Goal: Task Accomplishment & Management: Use online tool/utility

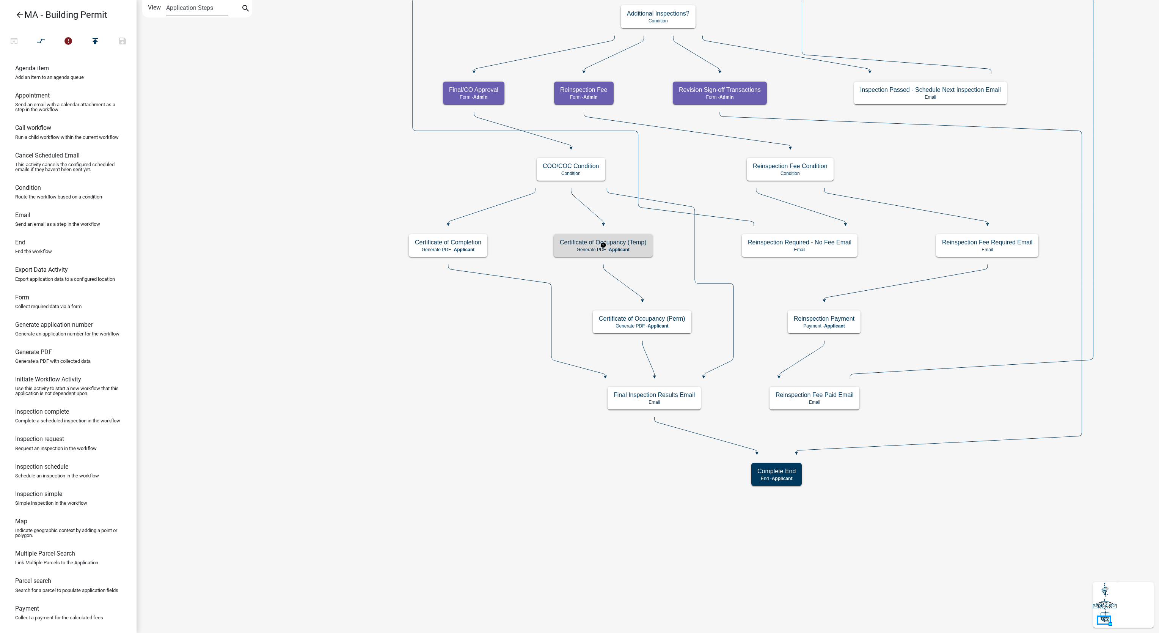
click at [580, 252] on p "Generate PDF - Applicant" at bounding box center [603, 249] width 87 height 5
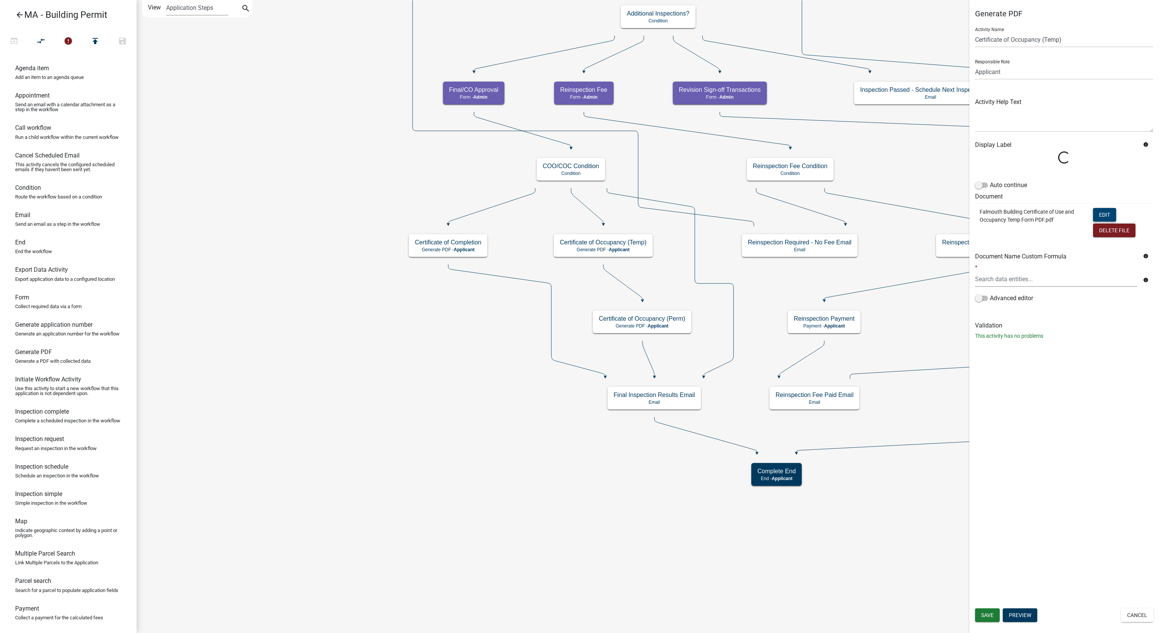
click at [1098, 211] on form "Activity Name Certificate of Occupancy (Temp) Responsible Role Applicant Admin …" at bounding box center [1064, 166] width 178 height 291
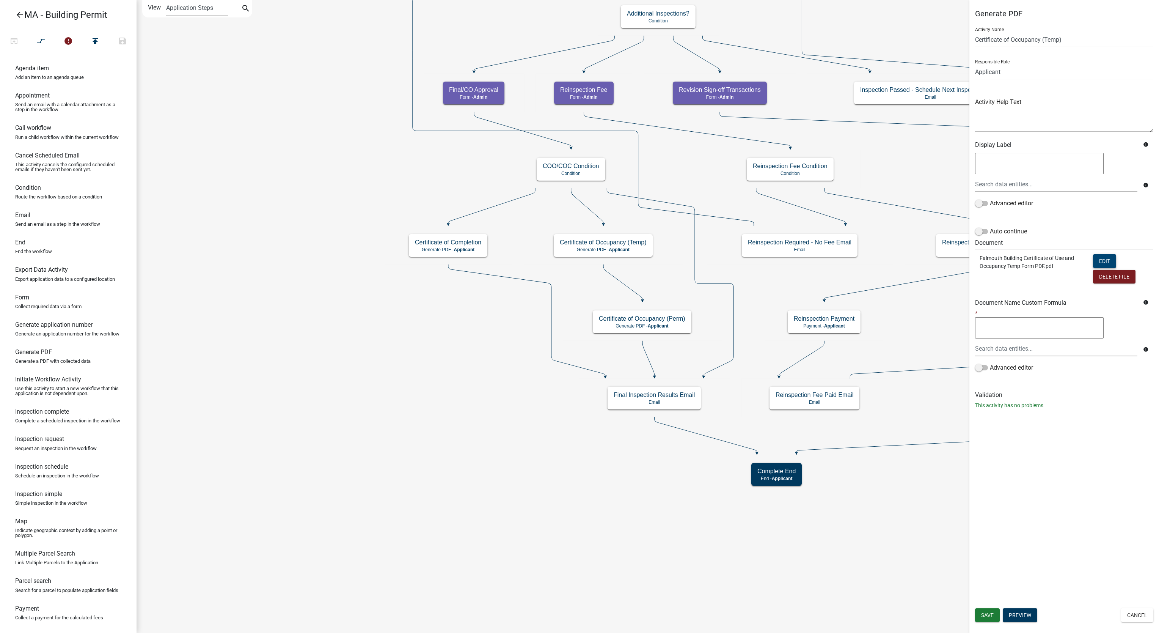
click at [1111, 255] on button "Edit" at bounding box center [1104, 261] width 23 height 14
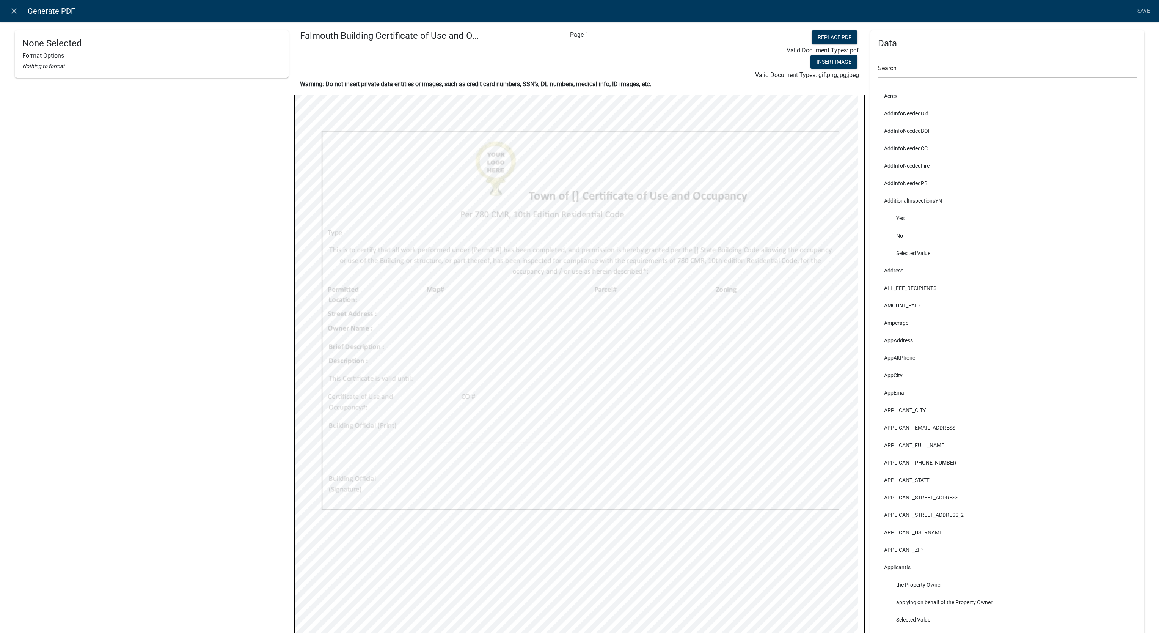
click at [908, 50] on div "Data Search Acres AddInfoNeededBld AddInfoNeededBOH AddInfoNeededCC AddInfoNeed…" at bounding box center [1007, 402] width 274 height 745
click at [922, 63] on input "text" at bounding box center [1007, 71] width 259 height 16
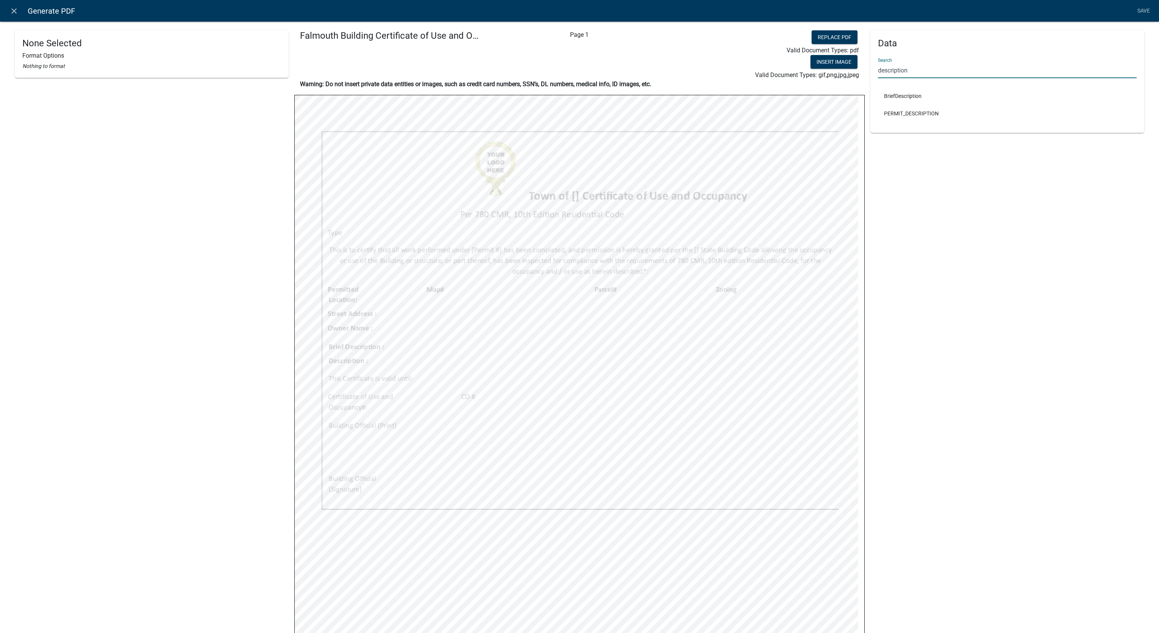
type input "description"
click at [908, 107] on li "PERMIT_DESCRIPTION" at bounding box center [1007, 113] width 259 height 17
select select
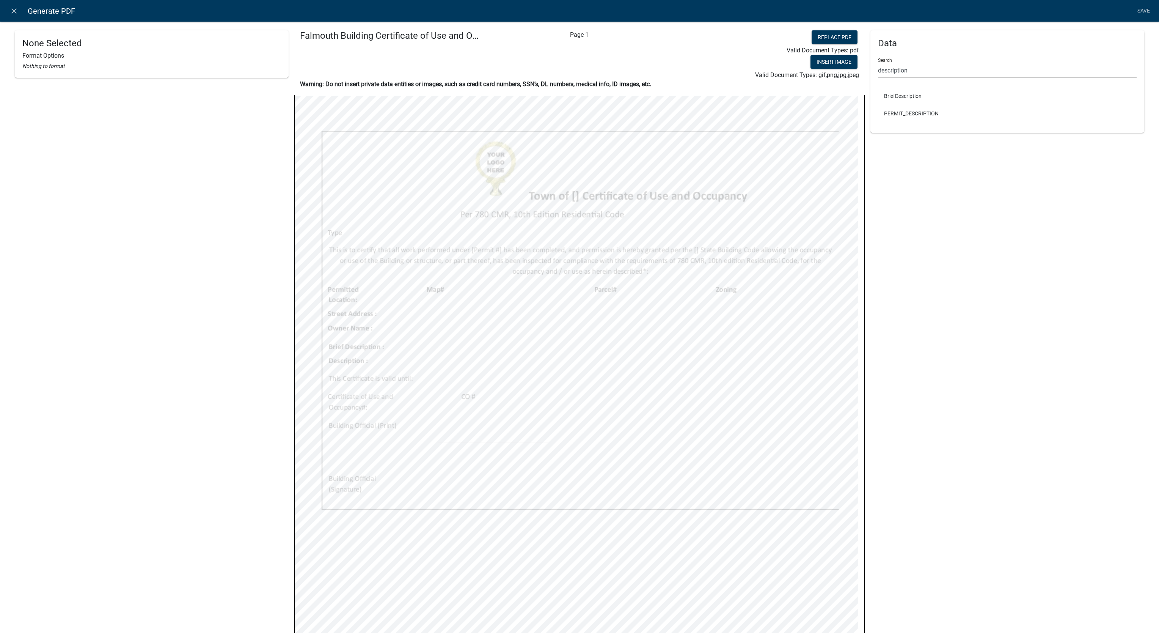
select select
click at [933, 74] on input "description" at bounding box center [1007, 71] width 259 height 16
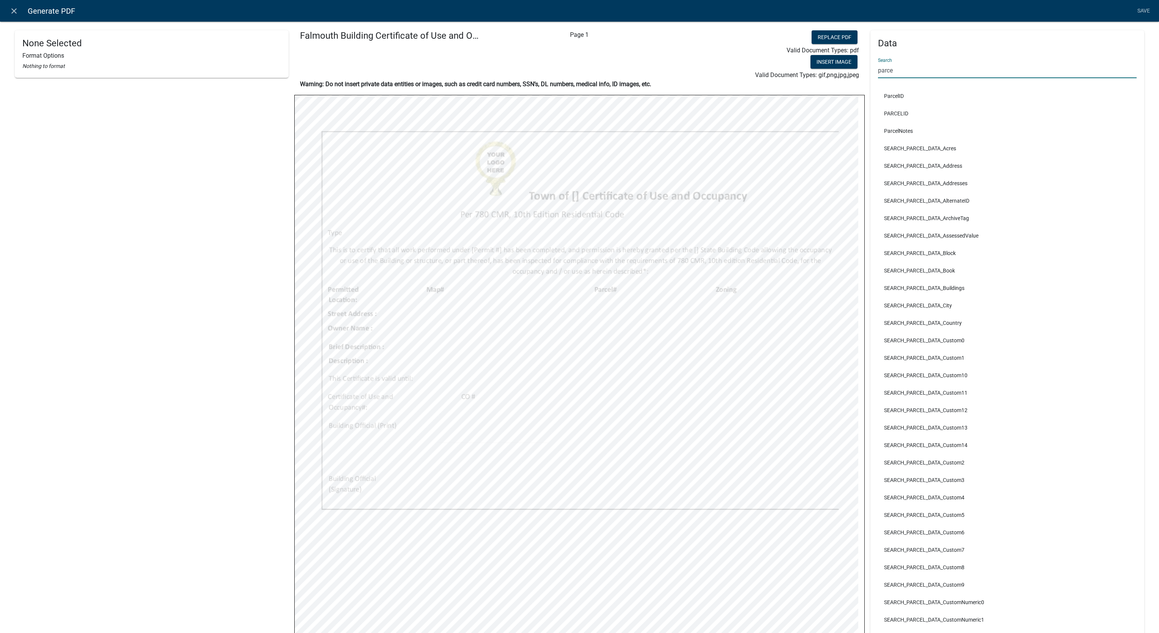
type input "parce"
select select
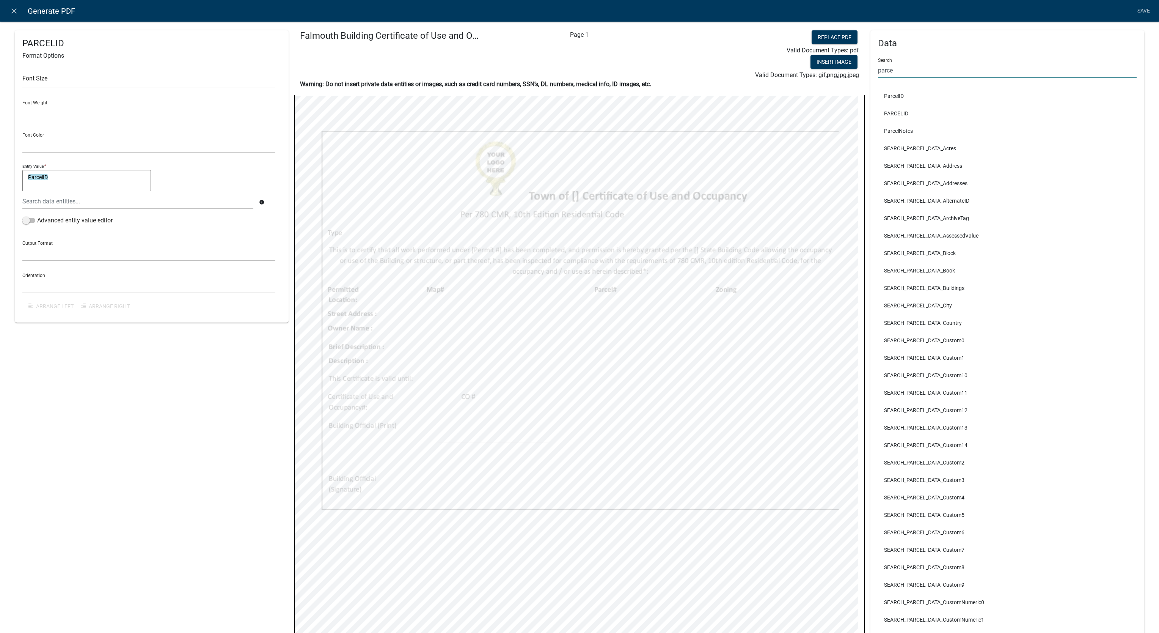
click at [903, 74] on input "parce" at bounding box center [1007, 71] width 259 height 16
click at [878, 73] on input "parce" at bounding box center [1007, 71] width 259 height 16
click at [879, 71] on input "parce" at bounding box center [1007, 71] width 259 height 16
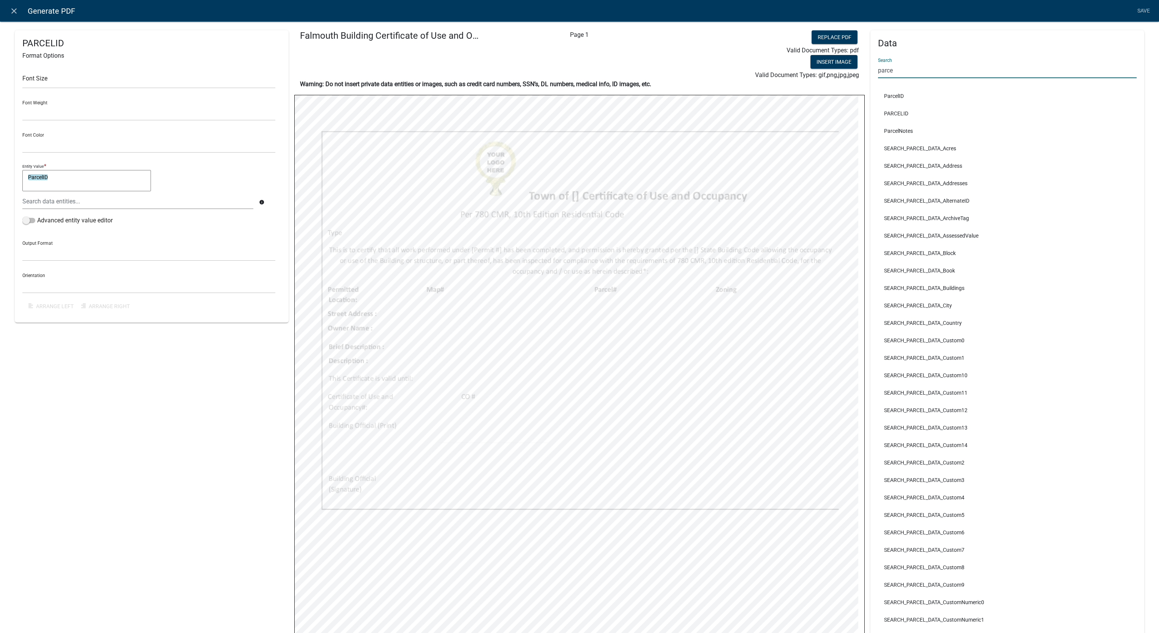
click at [879, 71] on input "parce" at bounding box center [1007, 71] width 259 height 16
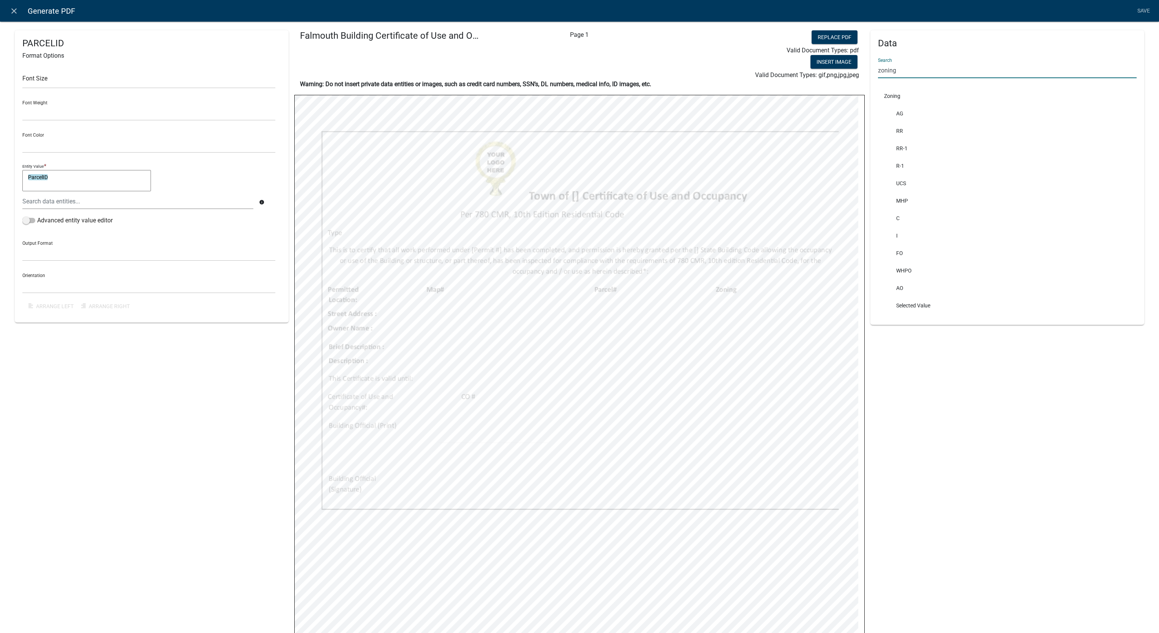
type input "zoning"
select select
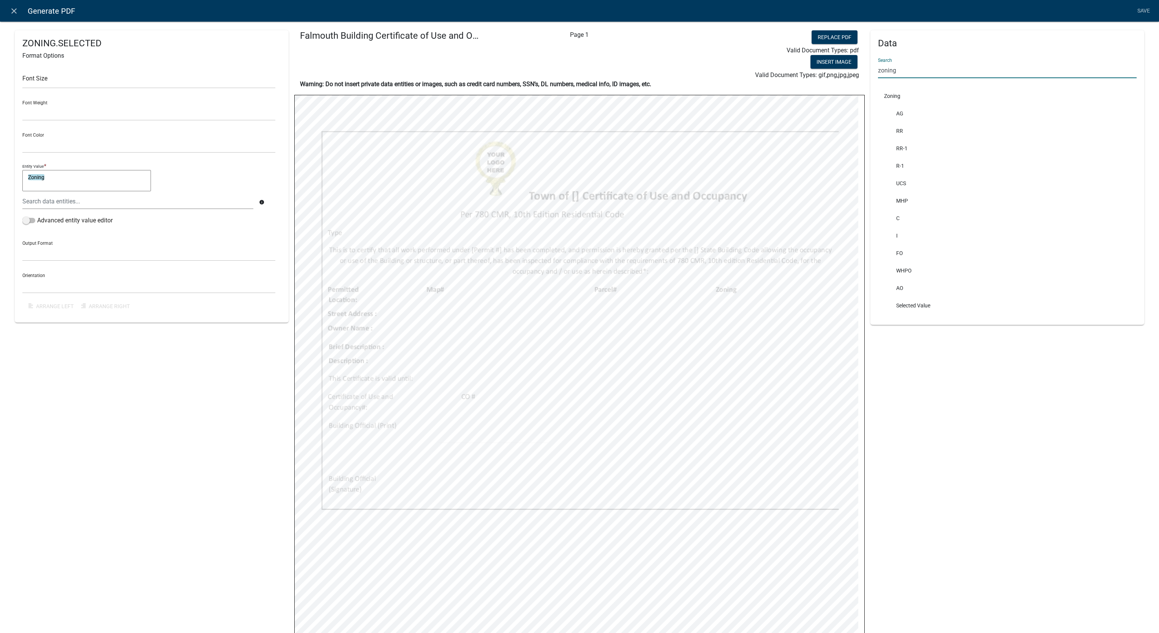
click at [894, 72] on input "zoning" at bounding box center [1007, 71] width 259 height 16
click at [894, 72] on input "map" at bounding box center [1007, 71] width 259 height 16
type input "l"
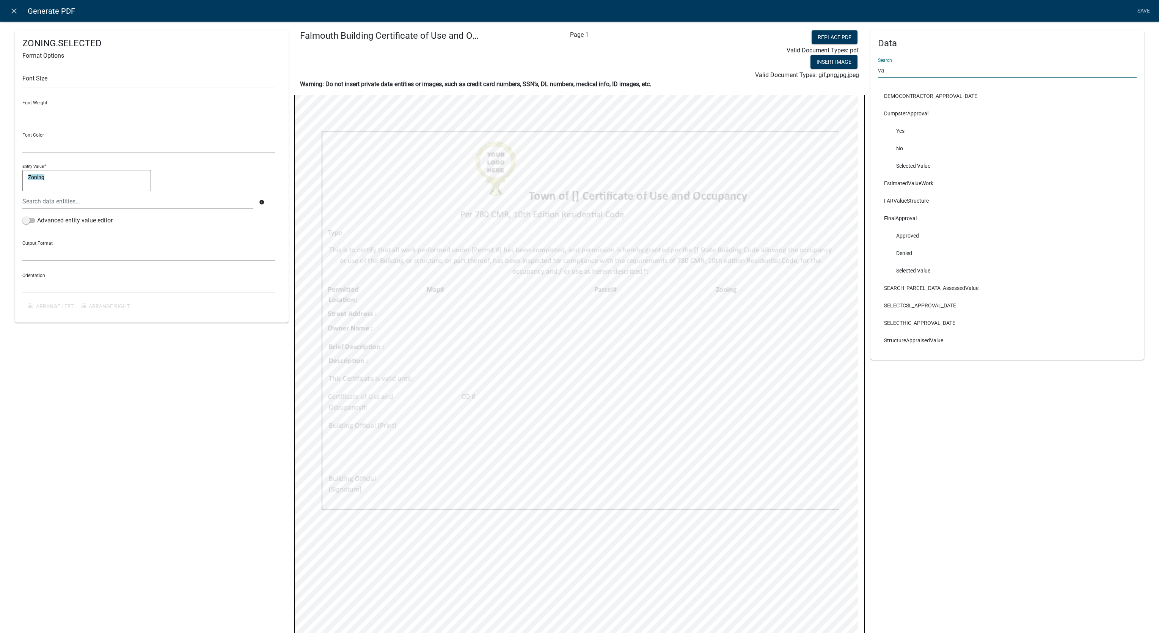
type input "v"
type input "e"
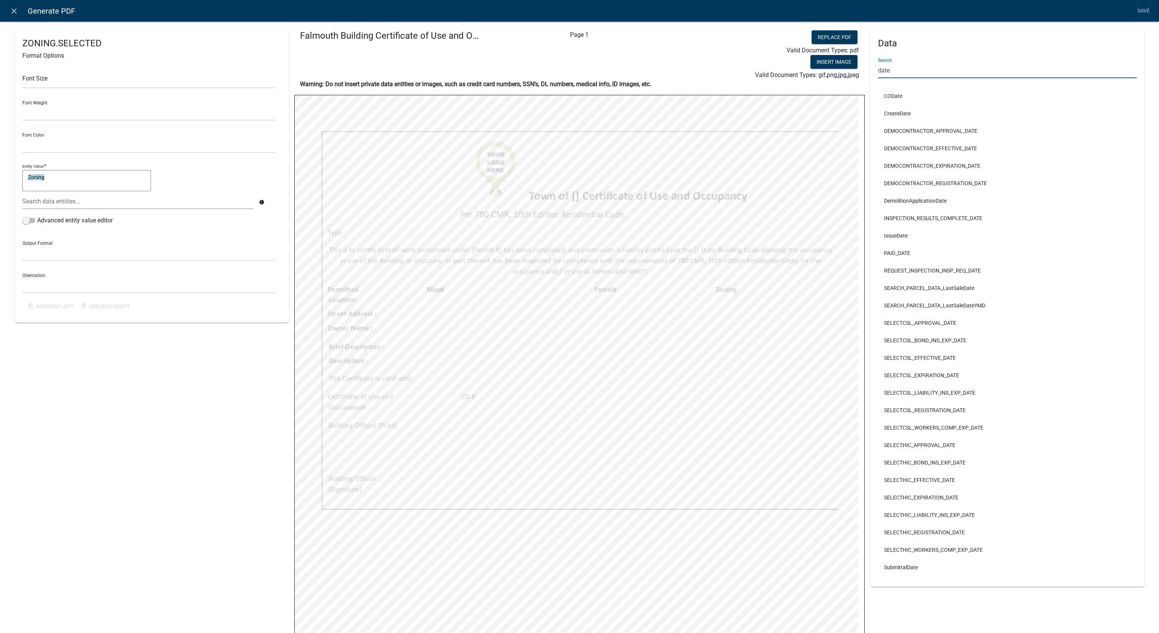
type input "date"
click at [1136, 9] on link "Save" at bounding box center [1143, 11] width 19 height 14
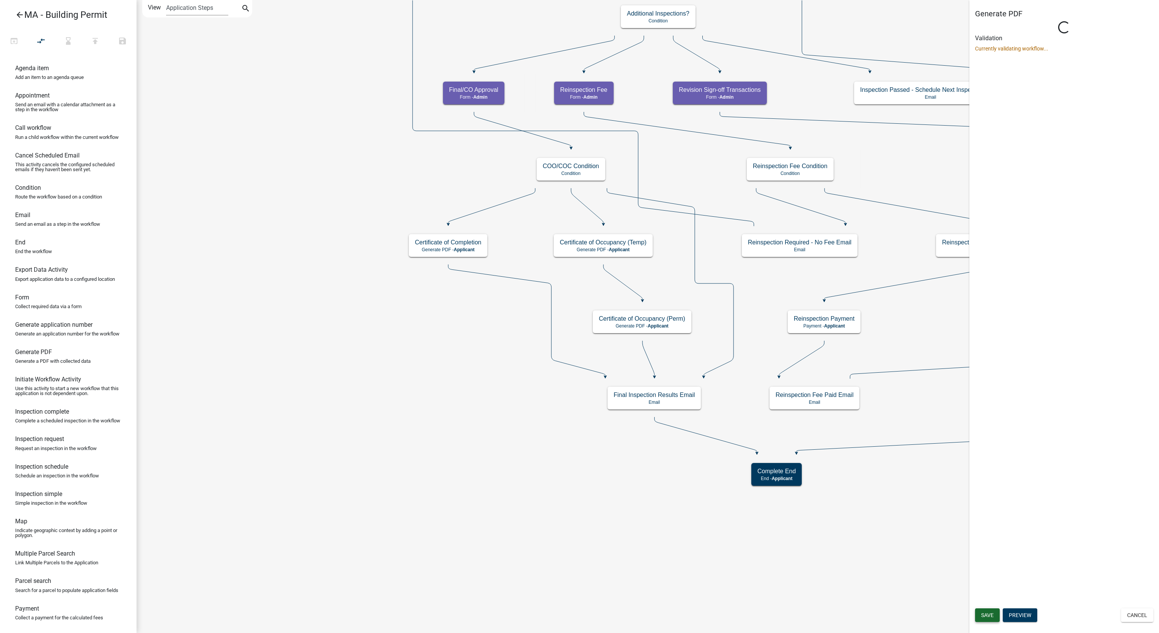
click at [990, 611] on button "Save" at bounding box center [987, 615] width 25 height 14
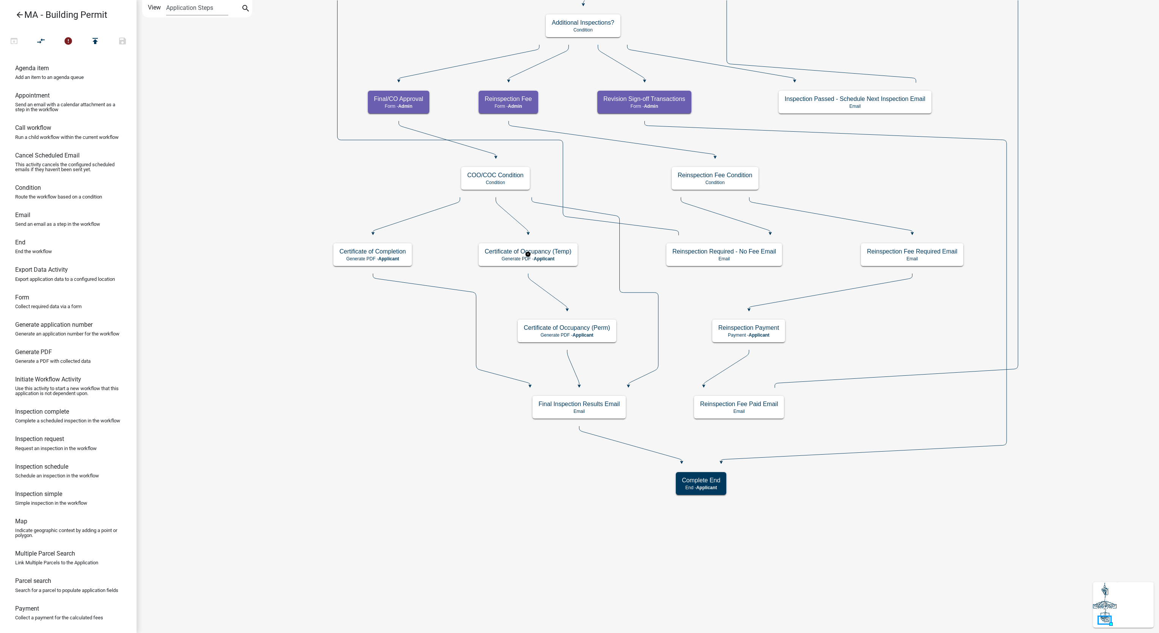
click at [520, 266] on rect at bounding box center [528, 254] width 160 height 38
click at [520, 265] on div "Certificate of Occupancy (Temp) Generate PDF - Applicant" at bounding box center [528, 254] width 99 height 23
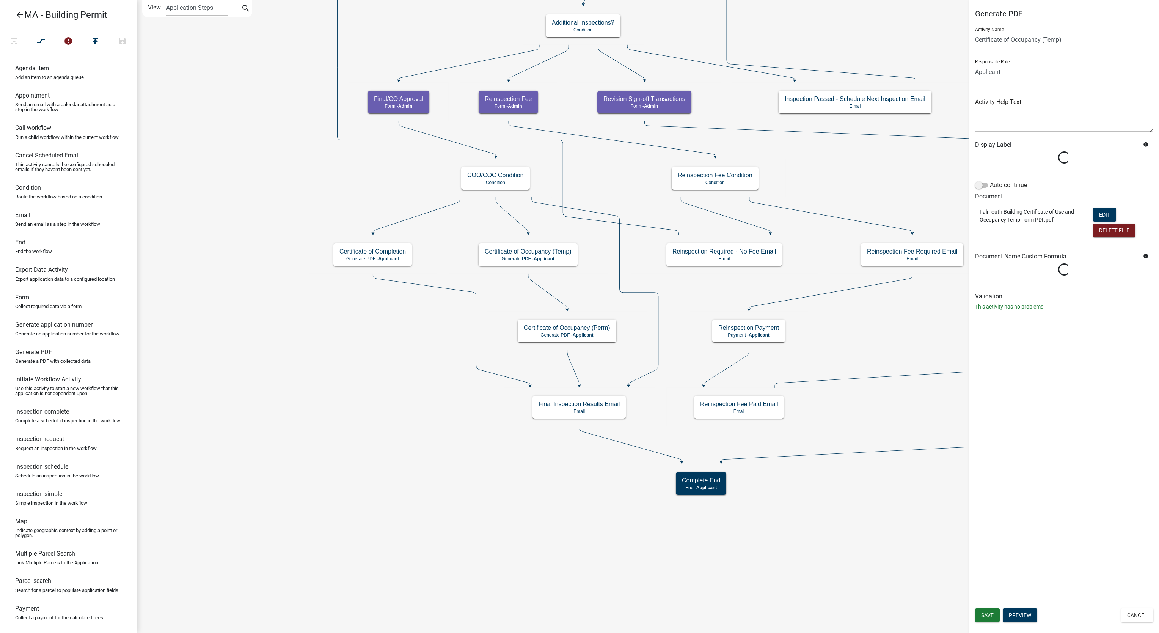
click at [1111, 207] on form "Activity Name Certificate of Occupancy (Temp) Responsible Role Applicant Admin …" at bounding box center [1064, 152] width 178 height 262
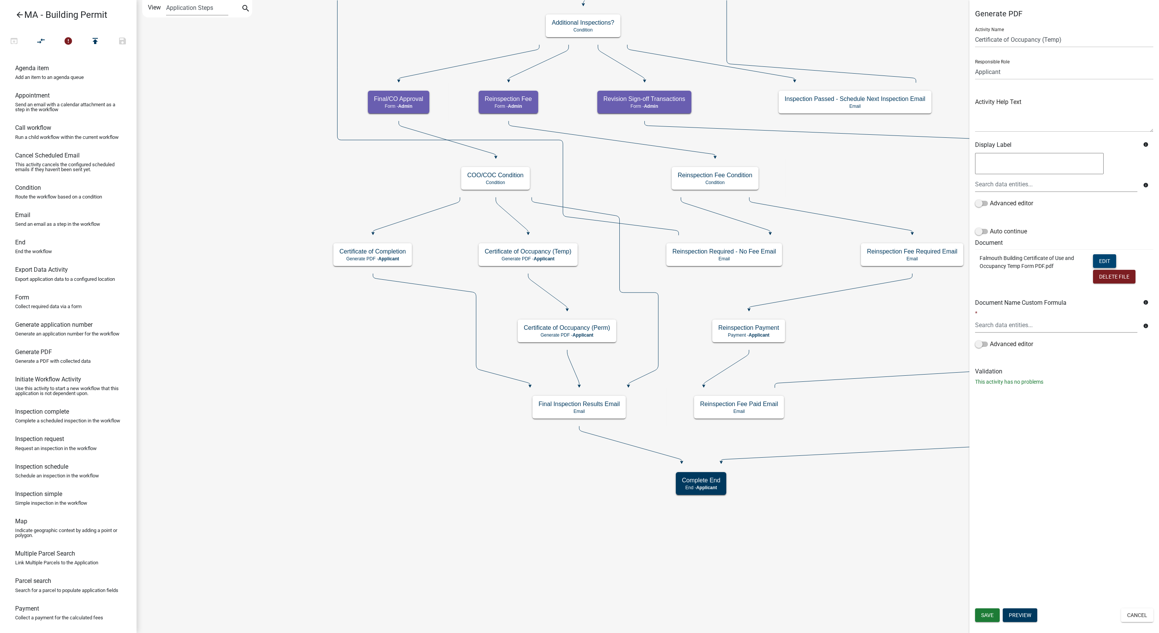
click at [1098, 256] on button "Edit" at bounding box center [1104, 261] width 23 height 14
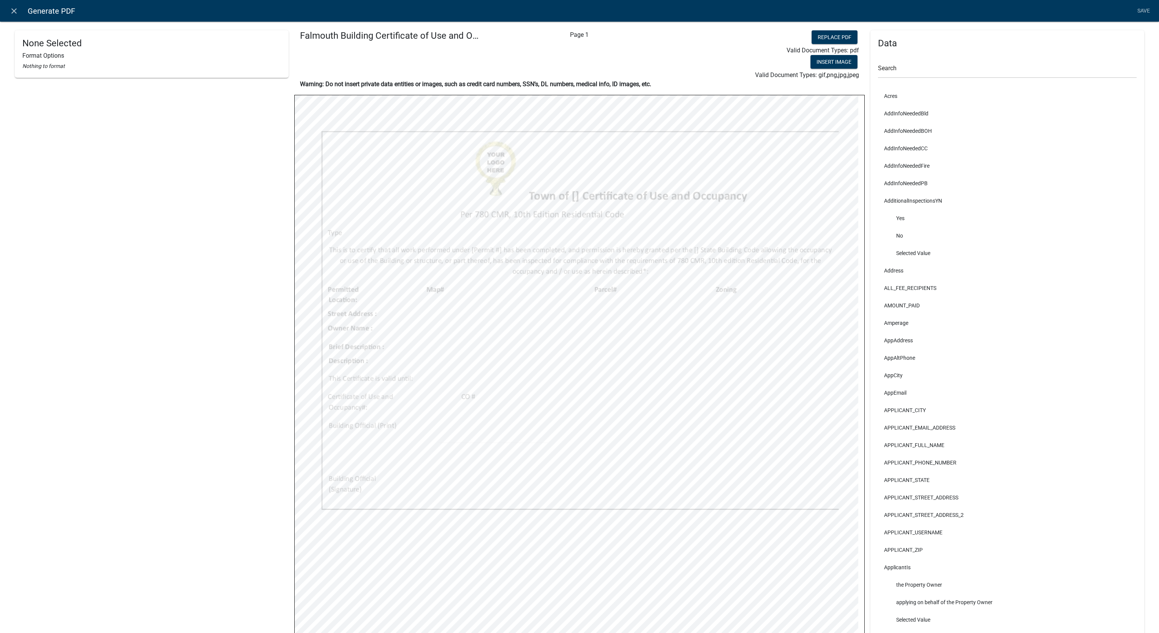
click at [36, 354] on div "None Selected Format Options Nothing to format" at bounding box center [152, 404] width 274 height 748
click at [7, 405] on div "None Selected Format Options Nothing to format Falmouth Building Certificate of…" at bounding box center [579, 436] width 1159 height 855
click at [136, 358] on div "None Selected Format Options Nothing to format" at bounding box center [152, 404] width 274 height 748
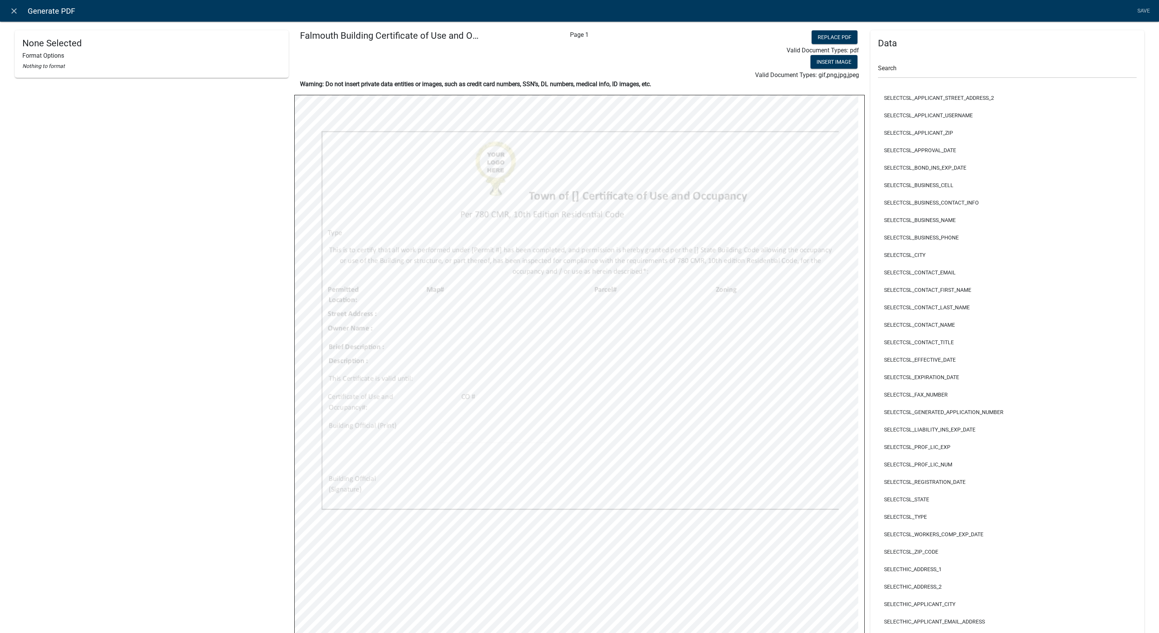
scroll to position [13751, 0]
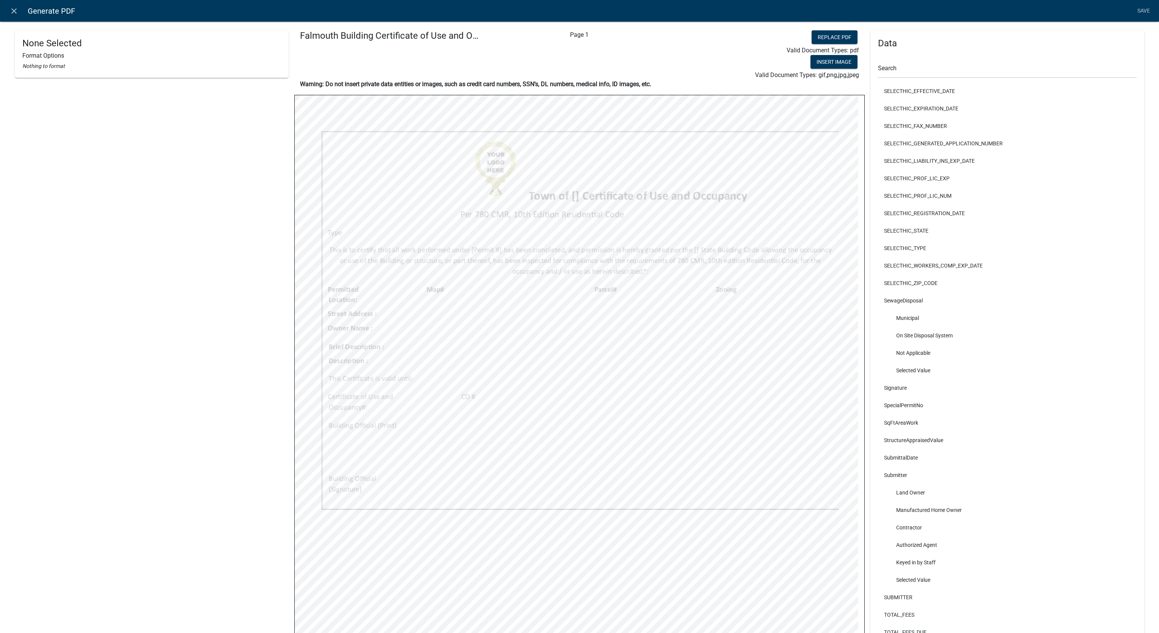
click at [83, 449] on div "None Selected Format Options Nothing to format" at bounding box center [152, 404] width 274 height 748
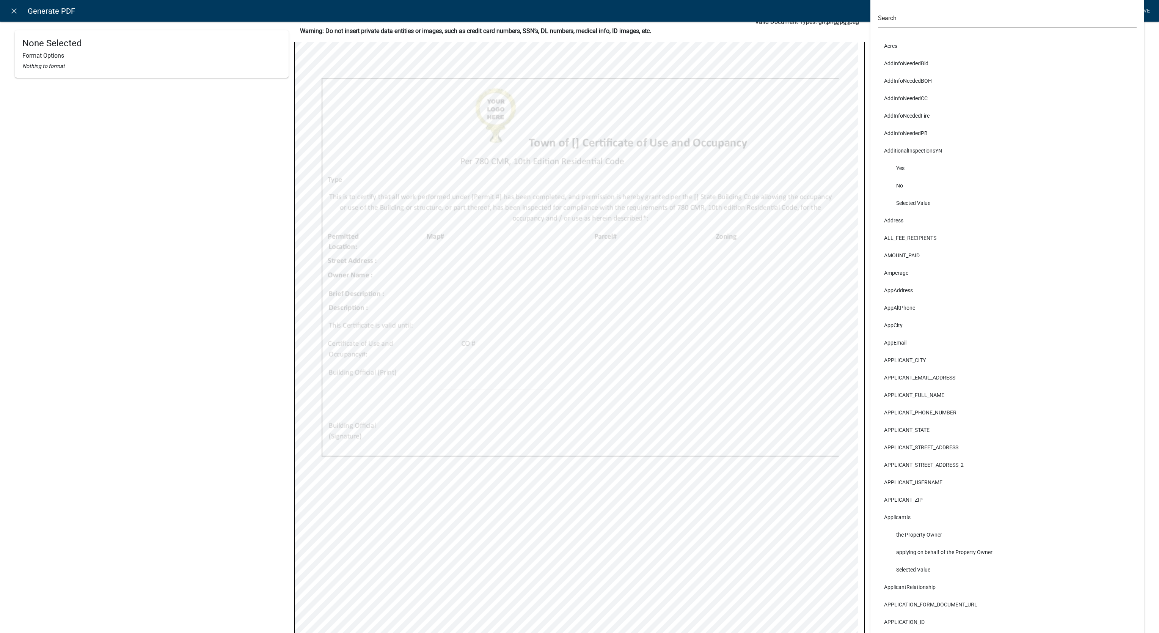
scroll to position [0, 0]
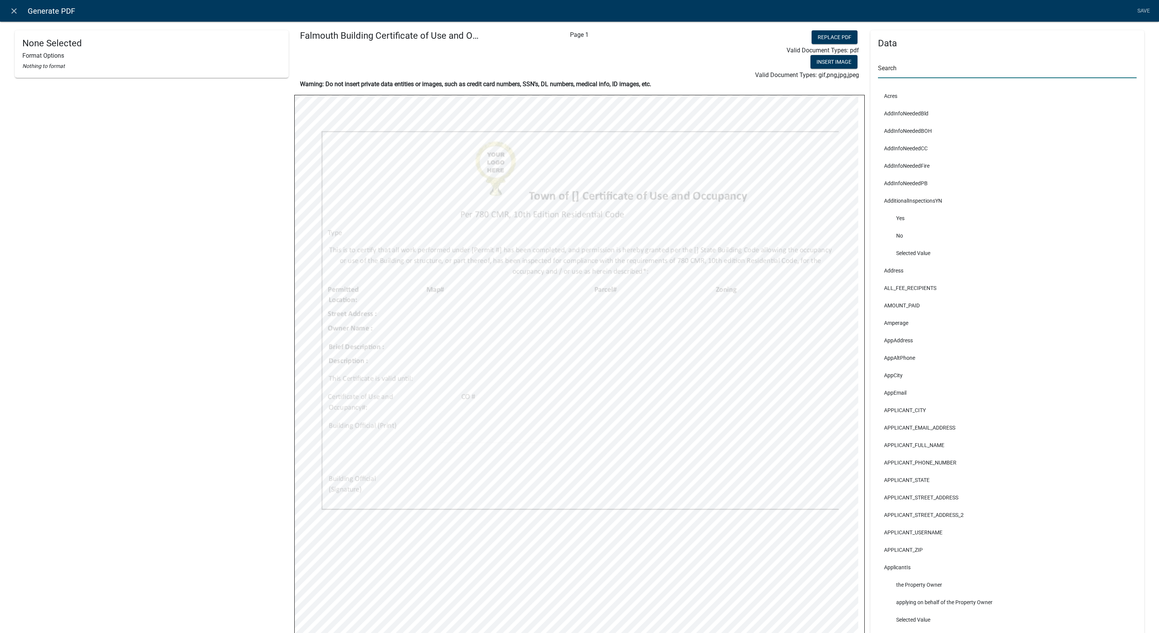
click at [947, 68] on input "text" at bounding box center [1007, 71] width 259 height 16
click at [946, 67] on input "text" at bounding box center [1007, 71] width 259 height 16
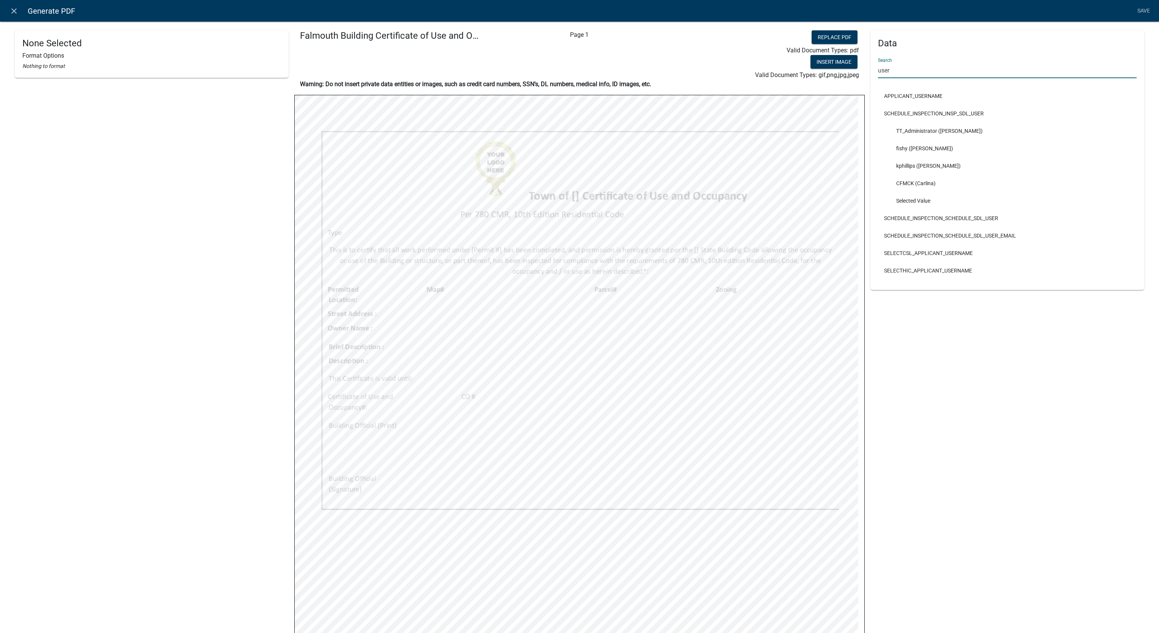
click at [956, 77] on input "user" at bounding box center [1007, 71] width 259 height 16
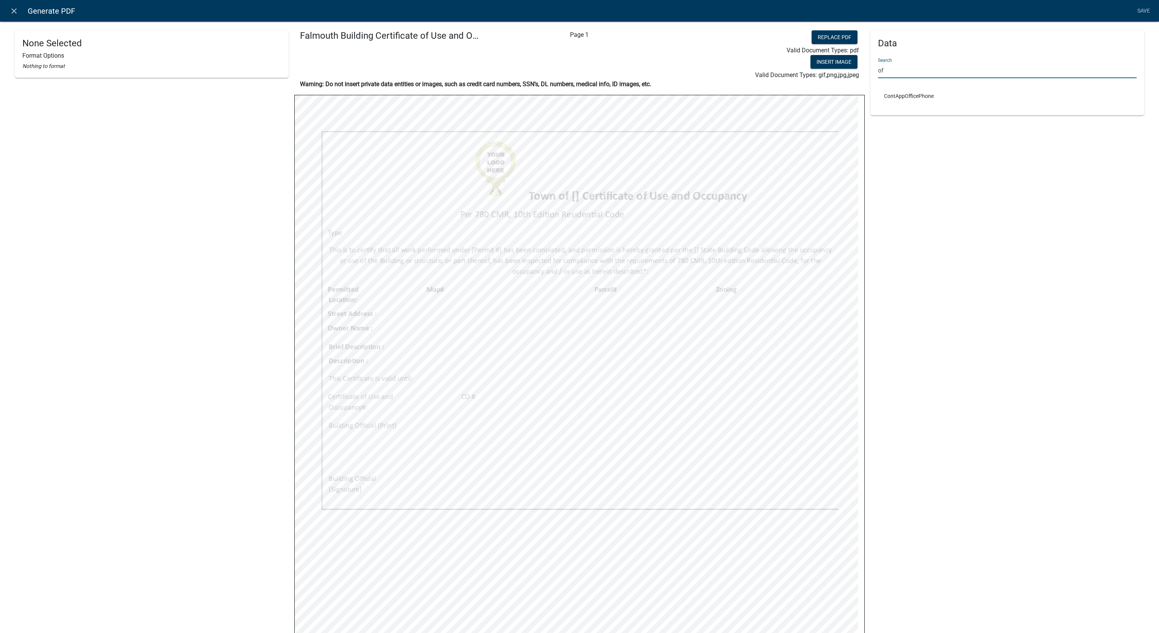
type input "o"
type input "t"
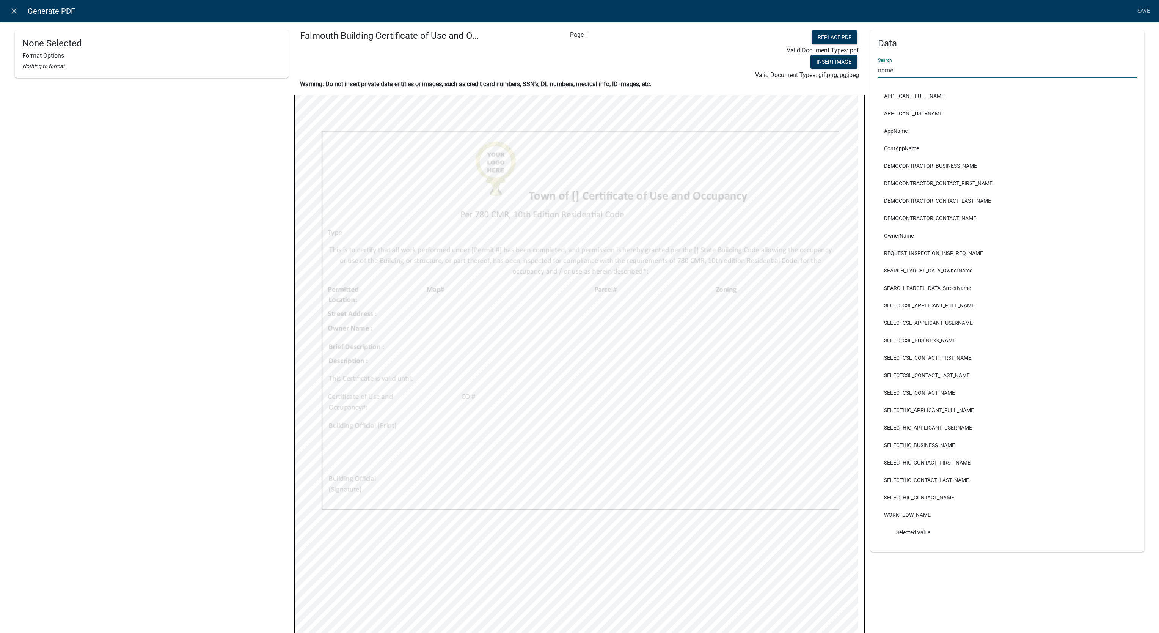
click at [921, 74] on input "name" at bounding box center [1007, 71] width 259 height 16
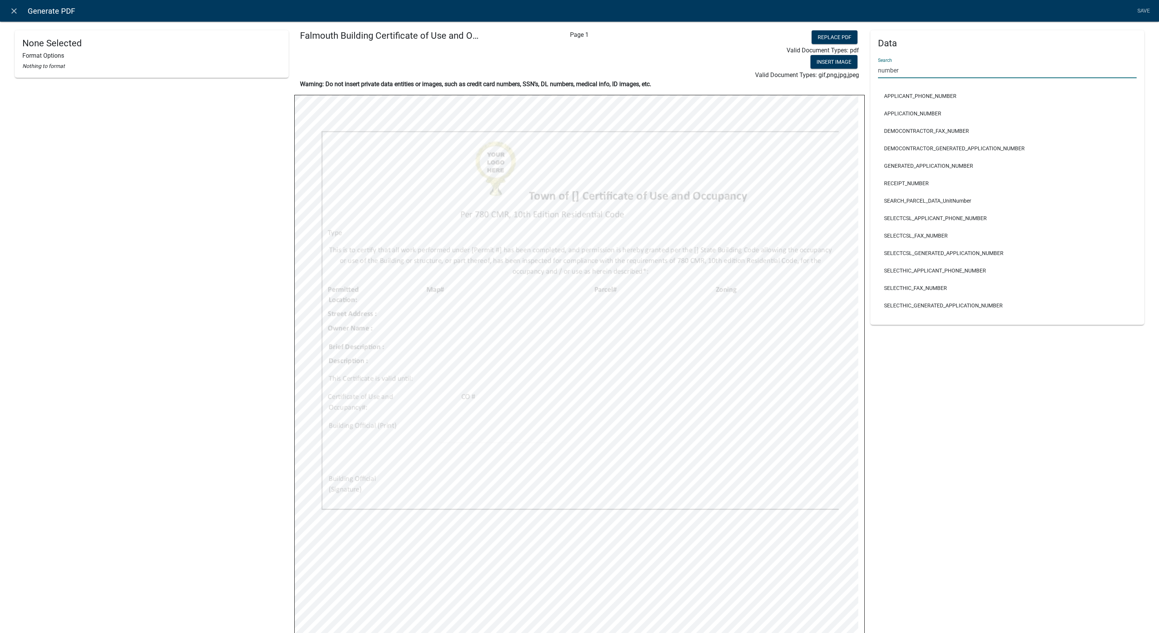
type input "number"
select select
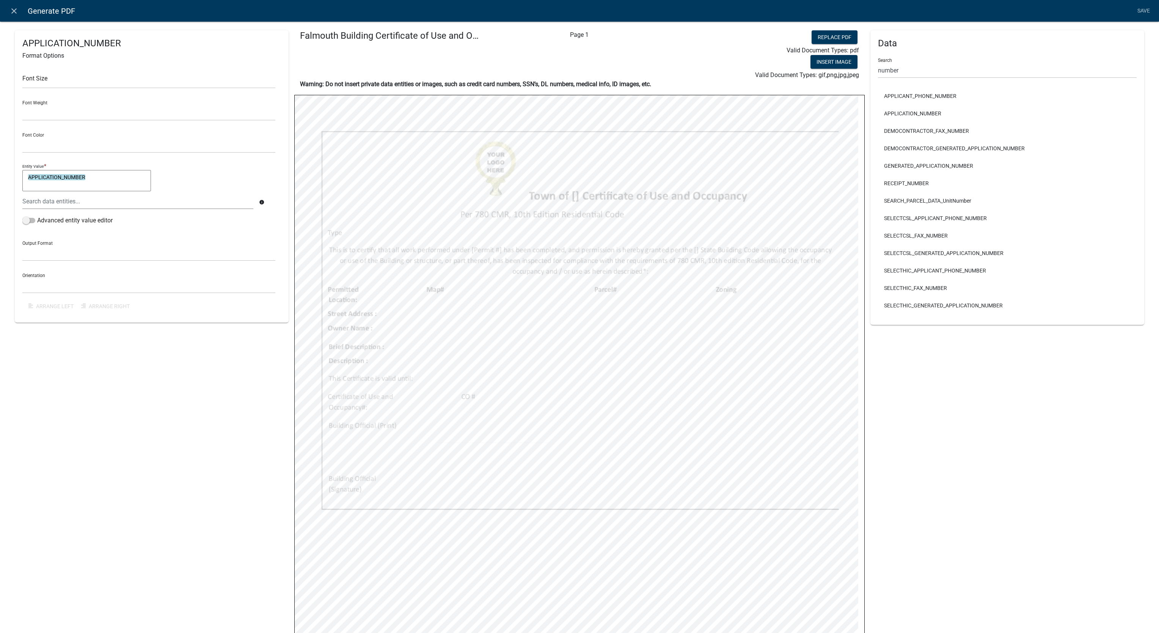
click at [887, 370] on div "Data Search number APPLICANT_PHONE_NUMBER APPLICATION_NUMBER DEMOCONTRACTOR_FAX…" at bounding box center [1007, 404] width 274 height 748
click at [1142, 16] on link "Save" at bounding box center [1143, 11] width 19 height 14
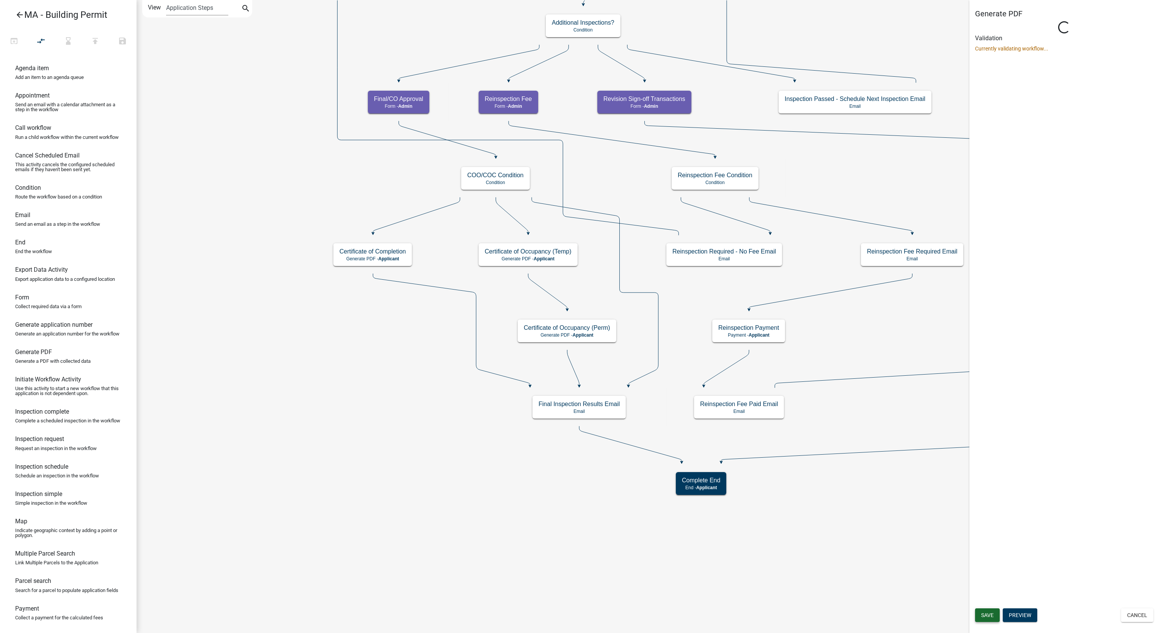
click at [997, 614] on button "Save" at bounding box center [987, 615] width 25 height 14
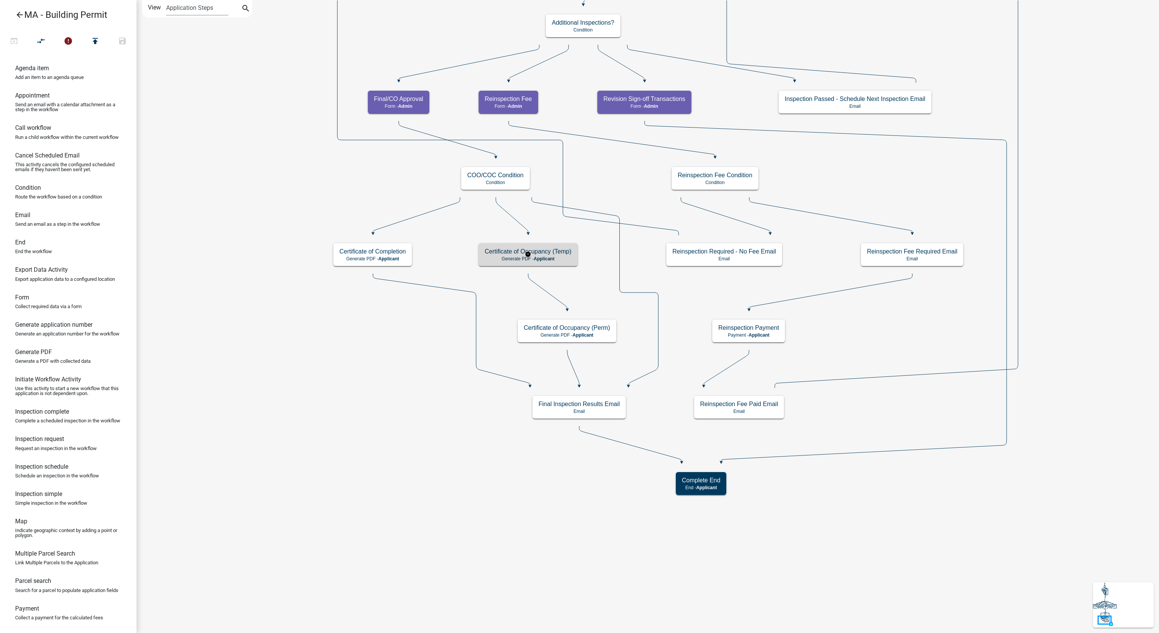
click at [569, 250] on h5 "Certificate of Occupancy (Temp)" at bounding box center [528, 251] width 87 height 7
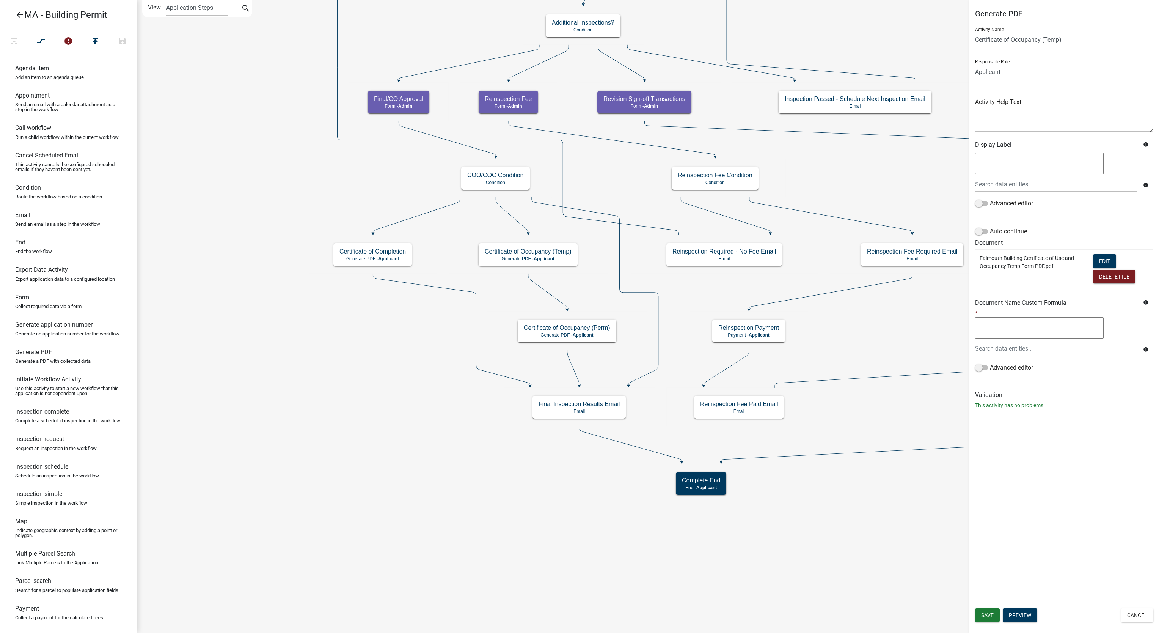
click at [1127, 472] on div "Generate PDF Activity Name Certificate of Occupancy (Temp) Responsible Role App…" at bounding box center [1064, 316] width 190 height 633
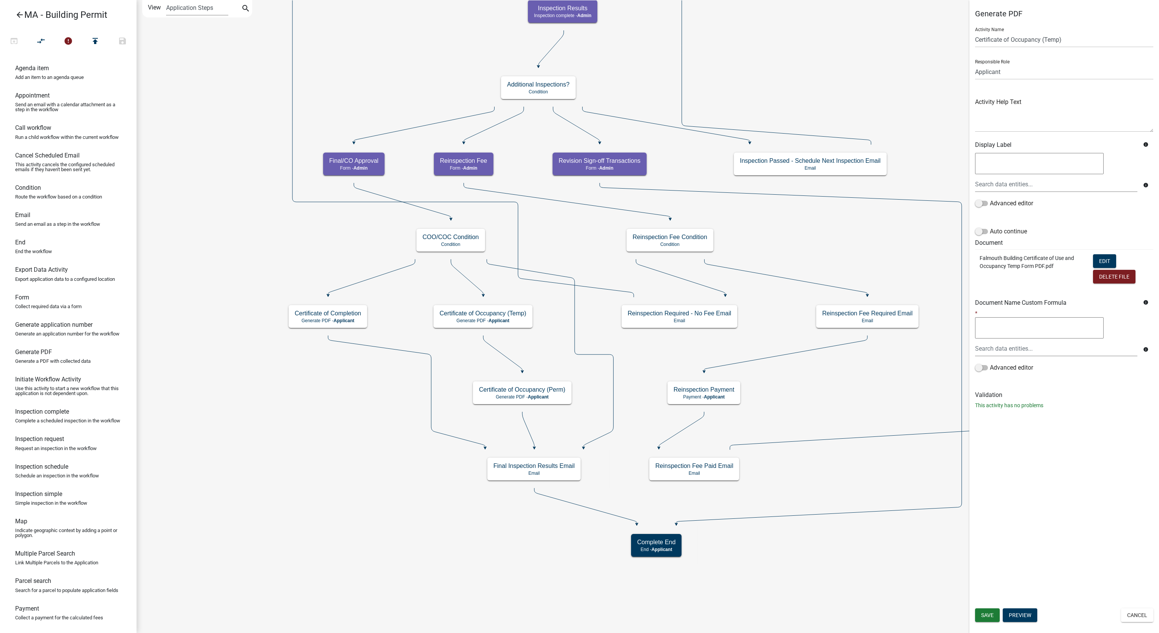
click at [1095, 253] on td "Edit Delete File" at bounding box center [1121, 269] width 65 height 41
click at [1096, 258] on button "Edit" at bounding box center [1104, 261] width 23 height 14
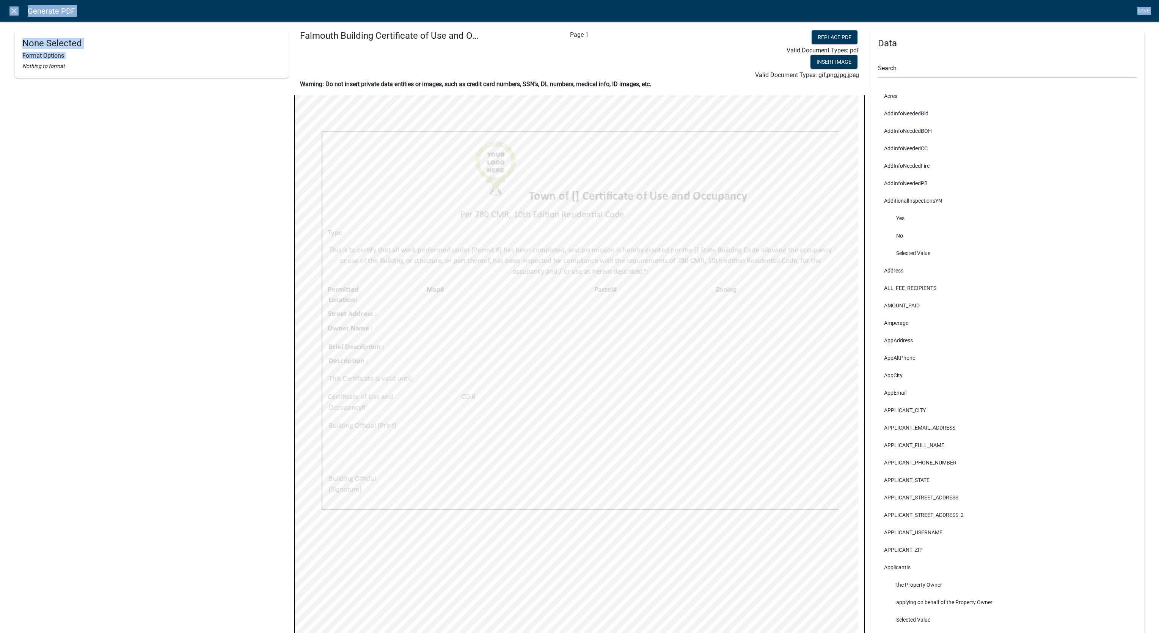
click at [0, 417] on html "Internet Explorer does NOT work with GeoPermits. Get a new browser for more sec…" at bounding box center [579, 316] width 1159 height 633
click at [205, 446] on div "None Selected Format Options Nothing to format" at bounding box center [152, 404] width 274 height 748
click at [141, 349] on div "None Selected Format Options Nothing to format" at bounding box center [152, 404] width 274 height 748
click at [61, 309] on div "None Selected Format Options Nothing to format" at bounding box center [152, 404] width 274 height 748
drag, startPoint x: 61, startPoint y: 309, endPoint x: 97, endPoint y: 370, distance: 70.9
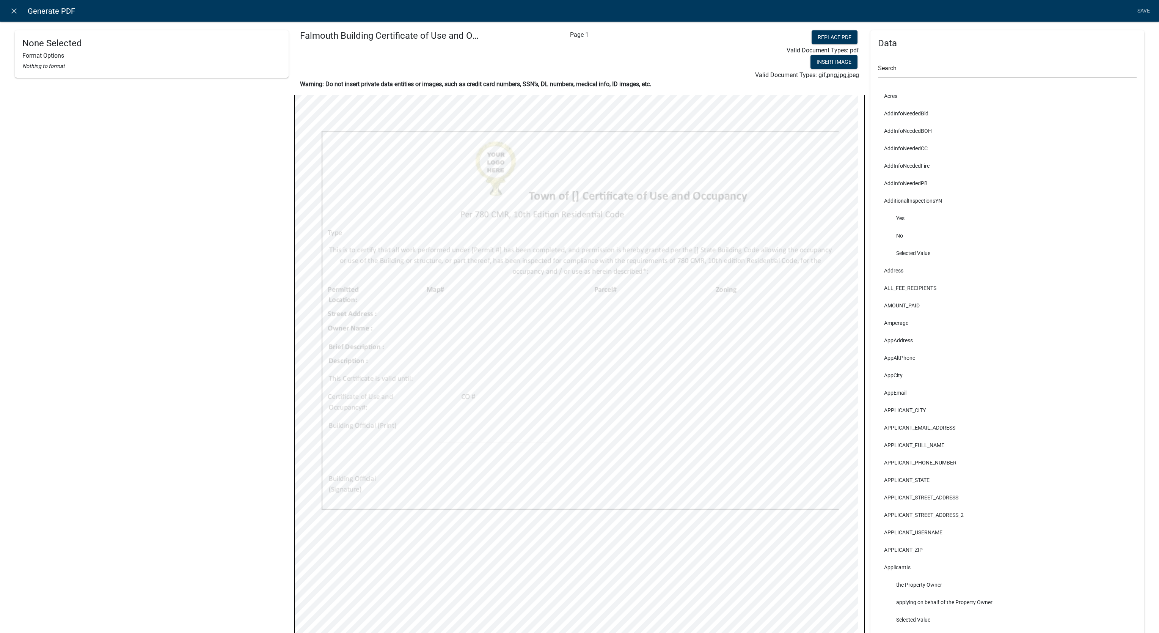
click at [97, 370] on div "None Selected Format Options Nothing to format" at bounding box center [152, 404] width 274 height 748
click at [0, 159] on html "Internet Explorer does NOT work with GeoPermits. Get a new browser for more sec…" at bounding box center [579, 316] width 1159 height 633
click at [1018, 67] on input "text" at bounding box center [1007, 71] width 259 height 16
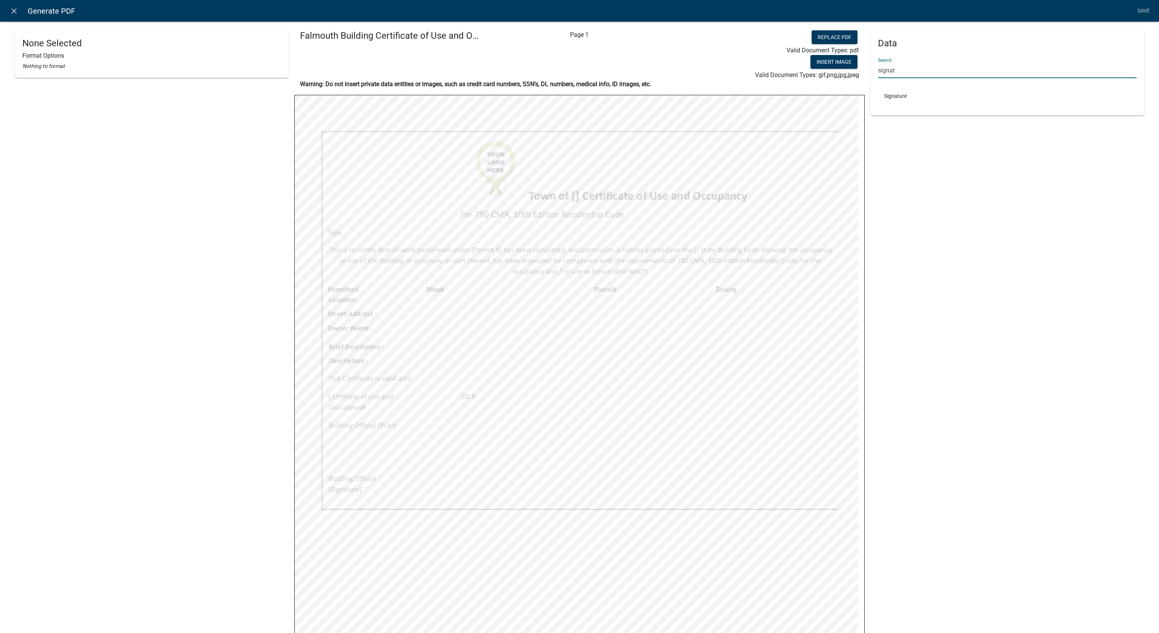
type input "signat"
click at [1070, 371] on div "Data Search signat Signature" at bounding box center [1007, 404] width 274 height 748
click at [966, 367] on div "Data Search signat Signature" at bounding box center [1007, 404] width 274 height 748
click at [1144, 9] on link "Save" at bounding box center [1143, 11] width 19 height 14
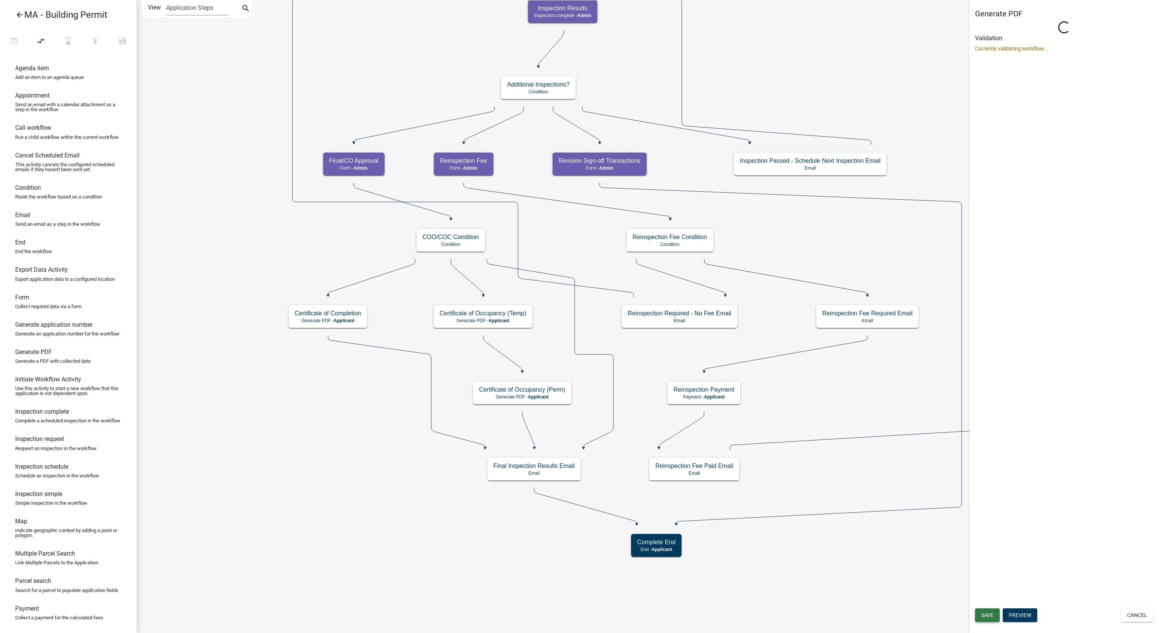
click at [989, 612] on span "Save" at bounding box center [987, 615] width 13 height 6
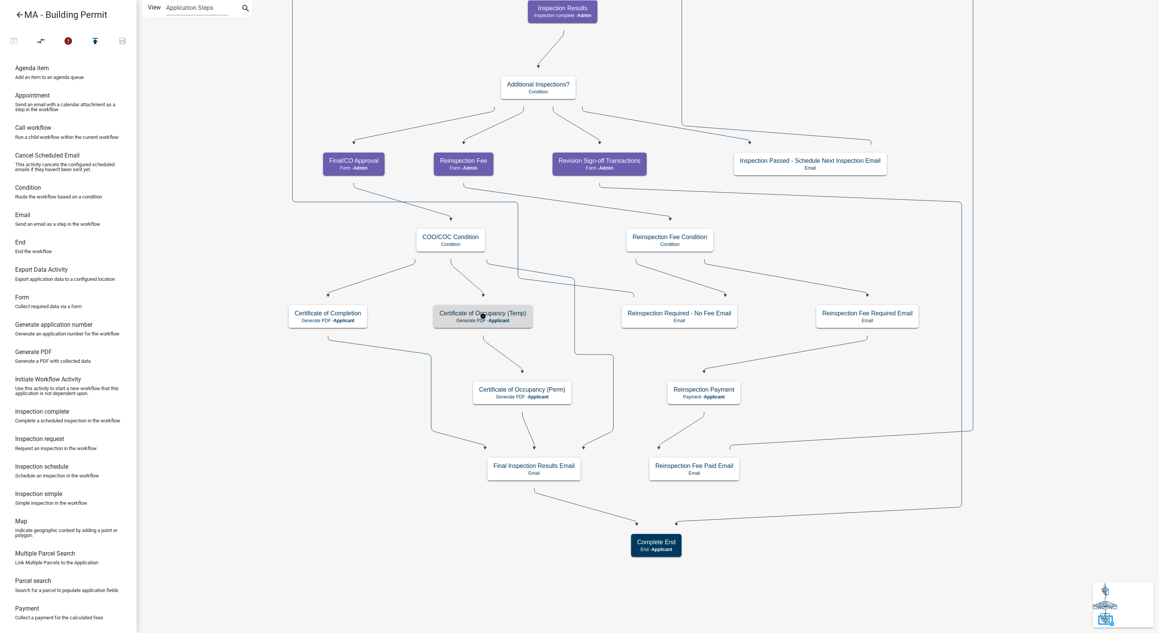
click at [452, 303] on rect at bounding box center [483, 316] width 160 height 38
click at [451, 311] on h5 "Certificate of Occupancy (Temp)" at bounding box center [483, 312] width 87 height 7
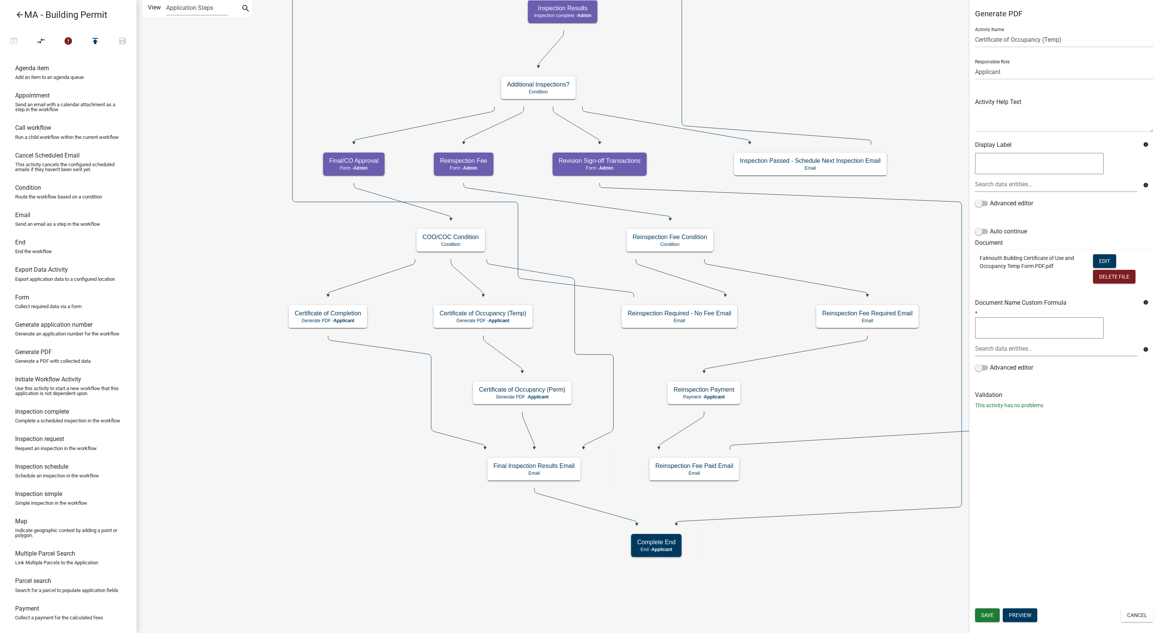
click at [1113, 568] on div "Generate PDF Activity Name Certificate of Occupancy (Temp) Responsible Role App…" at bounding box center [1064, 316] width 190 height 633
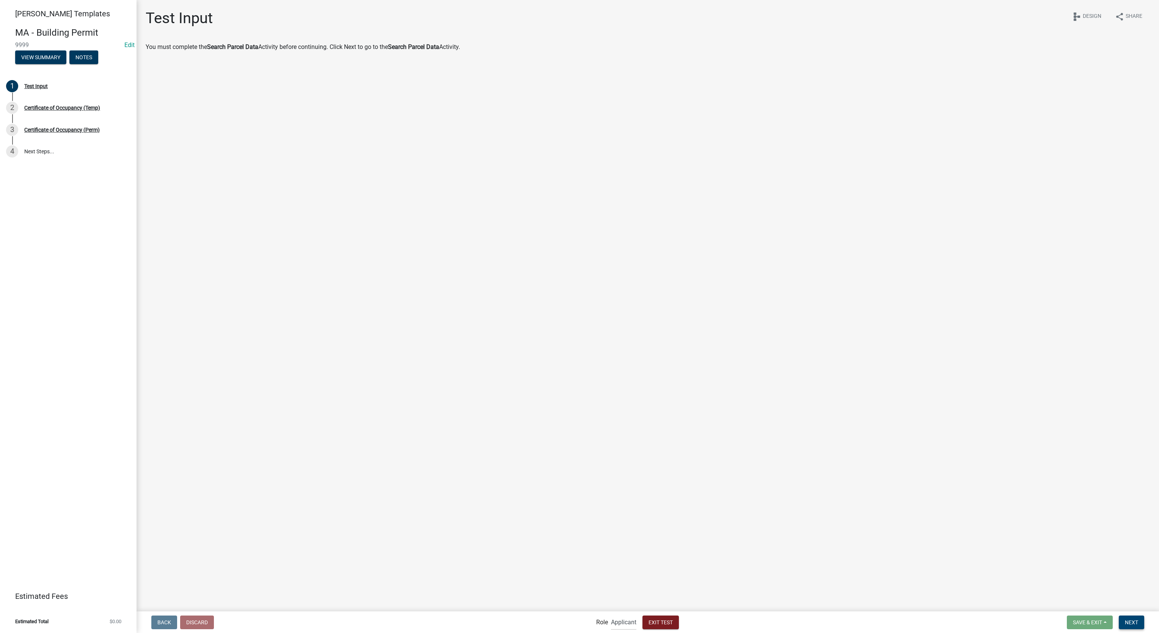
click at [1141, 621] on button "Next" at bounding box center [1131, 622] width 25 height 14
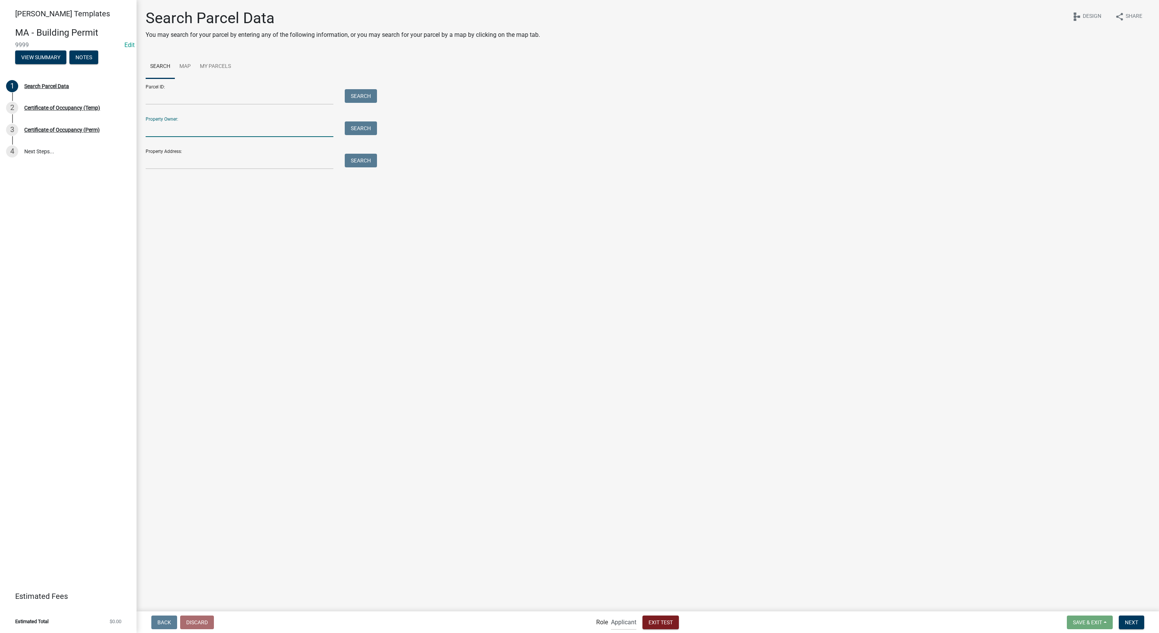
click at [307, 130] on input "Property Owner:" at bounding box center [240, 129] width 188 height 16
click at [305, 129] on input "smith" at bounding box center [240, 129] width 188 height 16
type input "t"
click at [348, 134] on button "Search" at bounding box center [361, 128] width 32 height 14
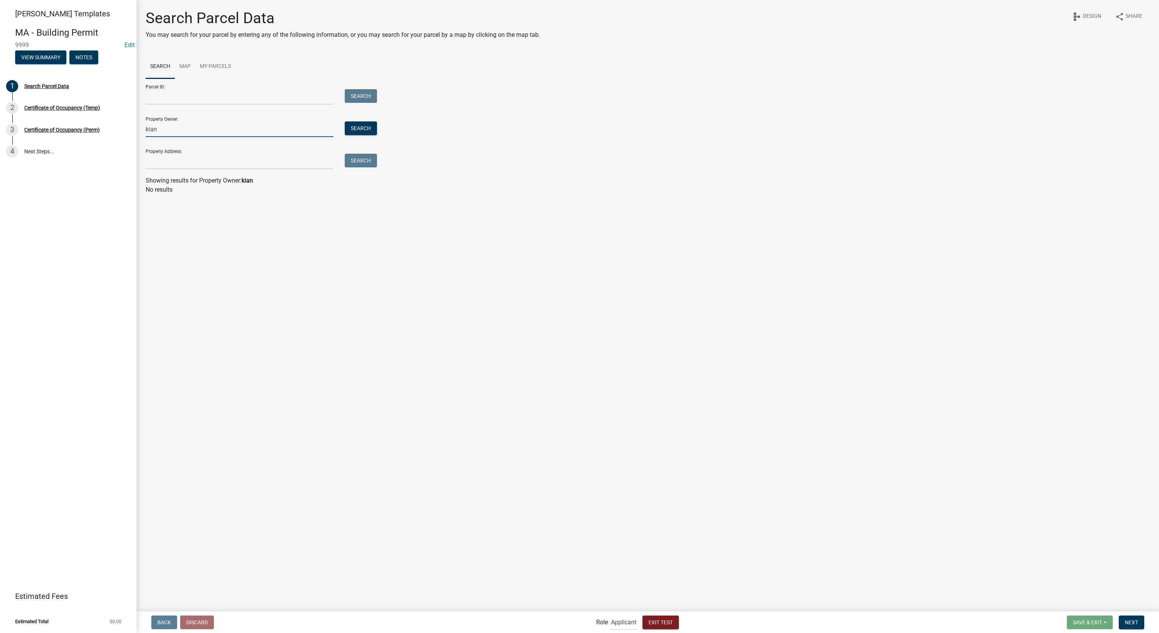
click at [308, 130] on input "kian" at bounding box center [240, 129] width 188 height 16
type input "tracy"
click at [361, 128] on button "Search" at bounding box center [361, 128] width 32 height 14
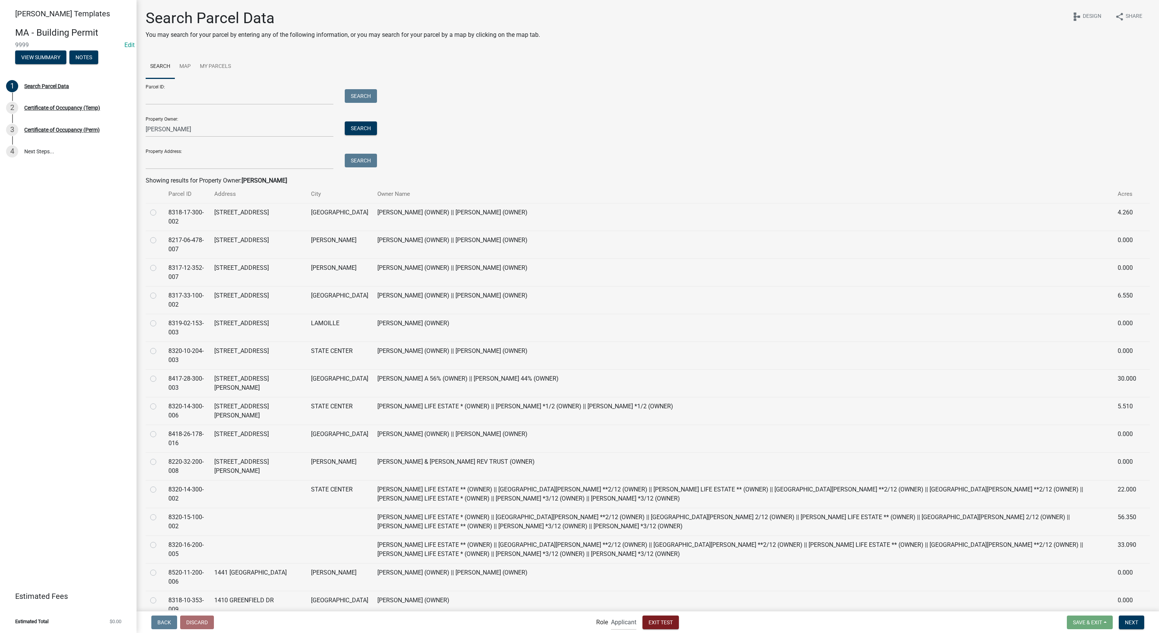
click at [159, 208] on label at bounding box center [159, 208] width 0 height 0
click at [159, 213] on input "radio" at bounding box center [161, 210] width 5 height 5
radio input "true"
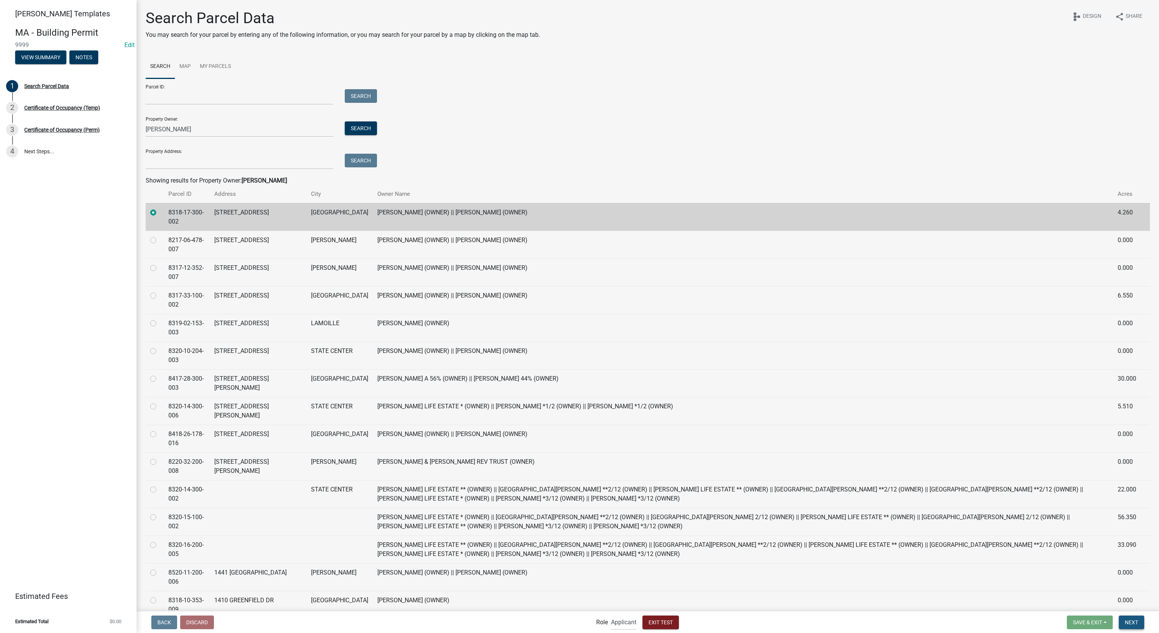
click at [1130, 627] on button "Next" at bounding box center [1131, 622] width 25 height 14
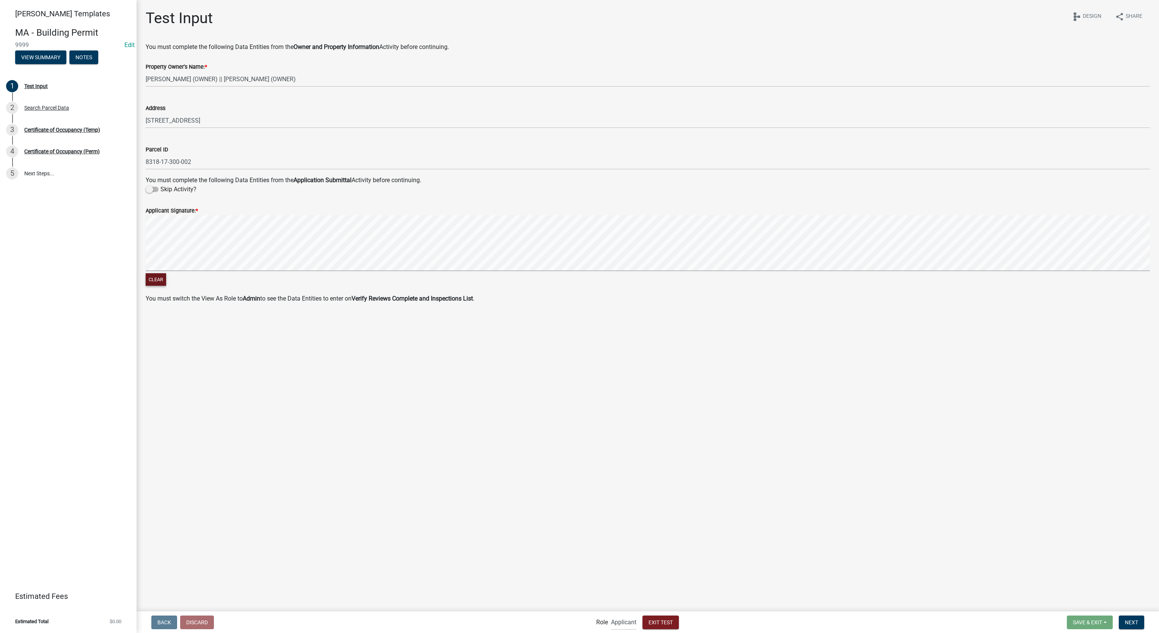
click at [164, 275] on button "Clear" at bounding box center [156, 279] width 20 height 13
click at [666, 619] on span "Exit Test" at bounding box center [661, 622] width 24 height 6
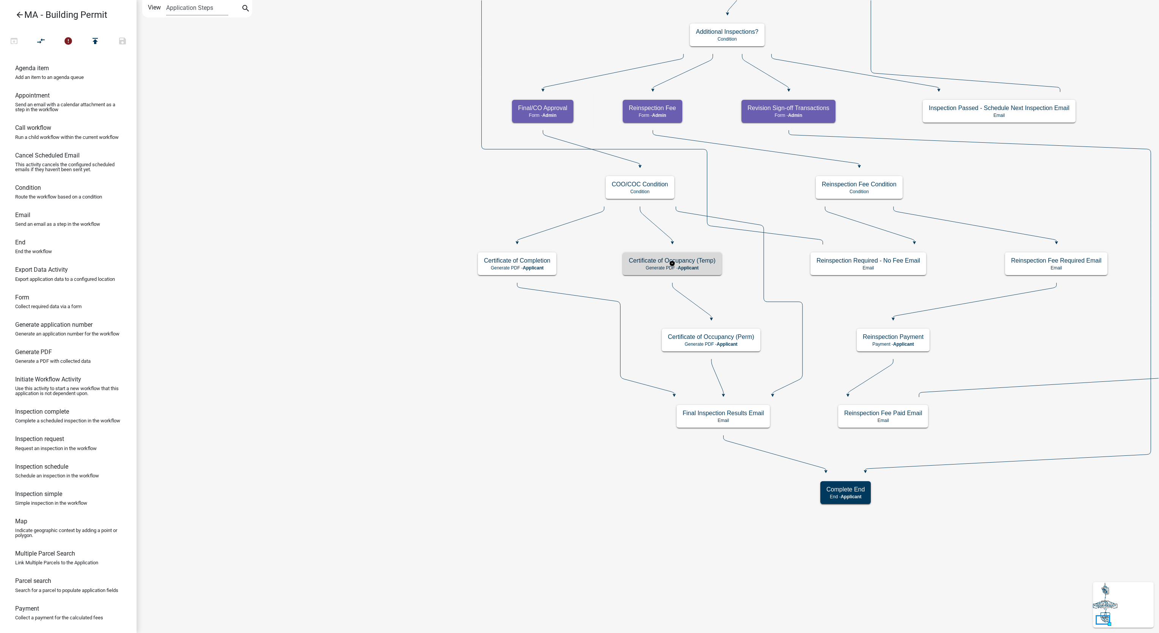
click at [669, 270] on p "Generate PDF - Applicant" at bounding box center [672, 267] width 87 height 5
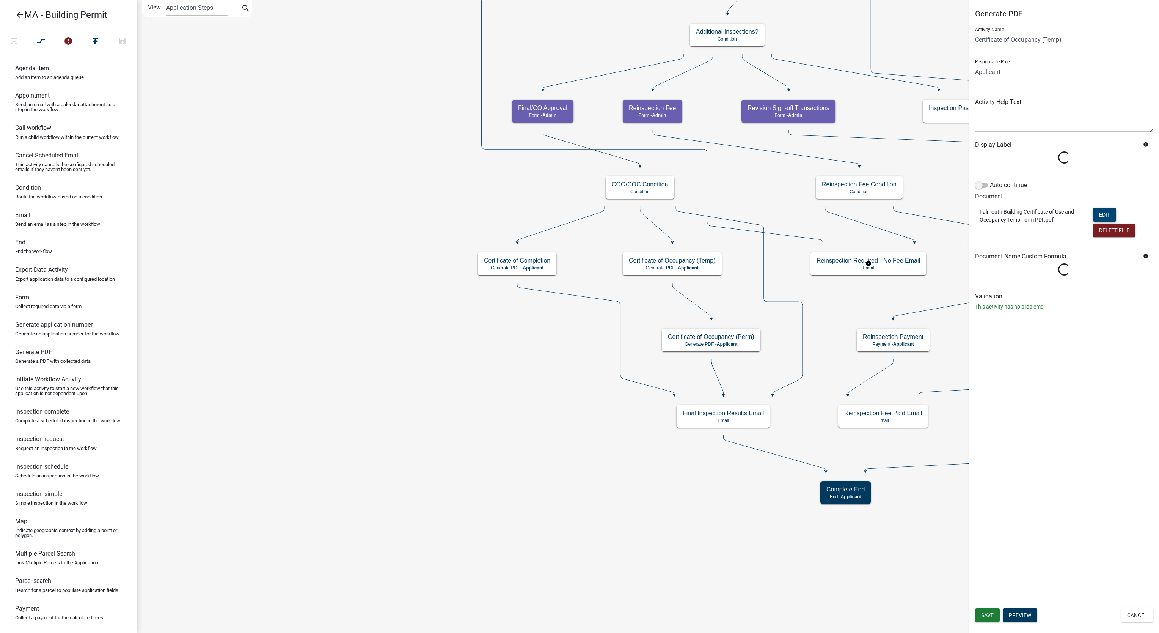
click at [1103, 214] on button "Edit" at bounding box center [1104, 215] width 23 height 14
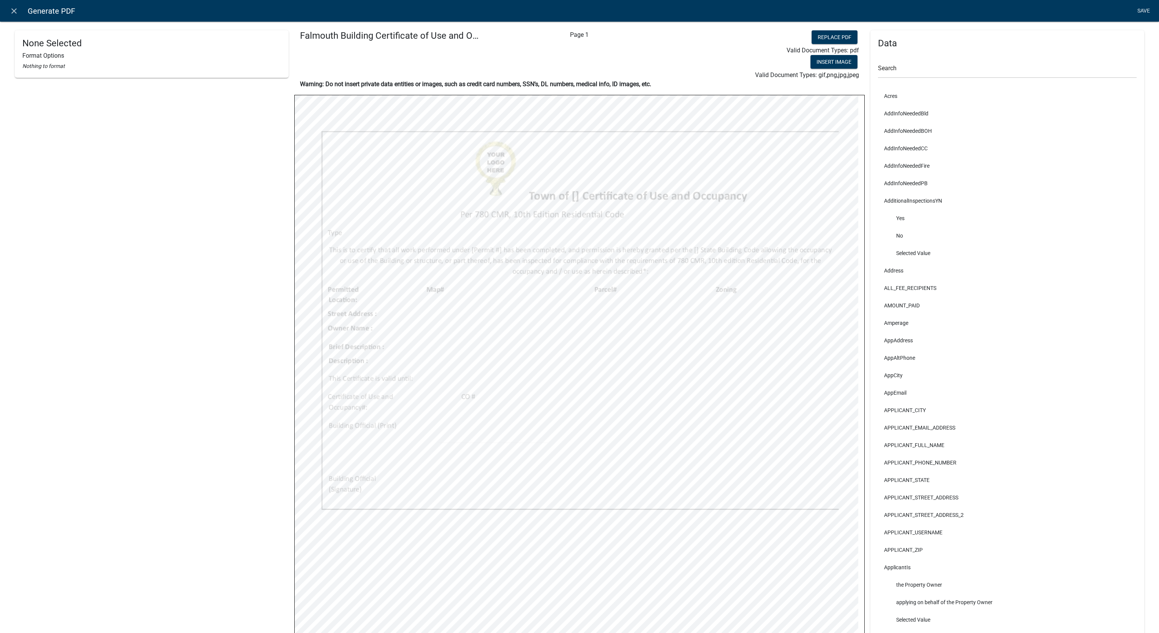
click at [1144, 9] on link "Save" at bounding box center [1143, 11] width 19 height 14
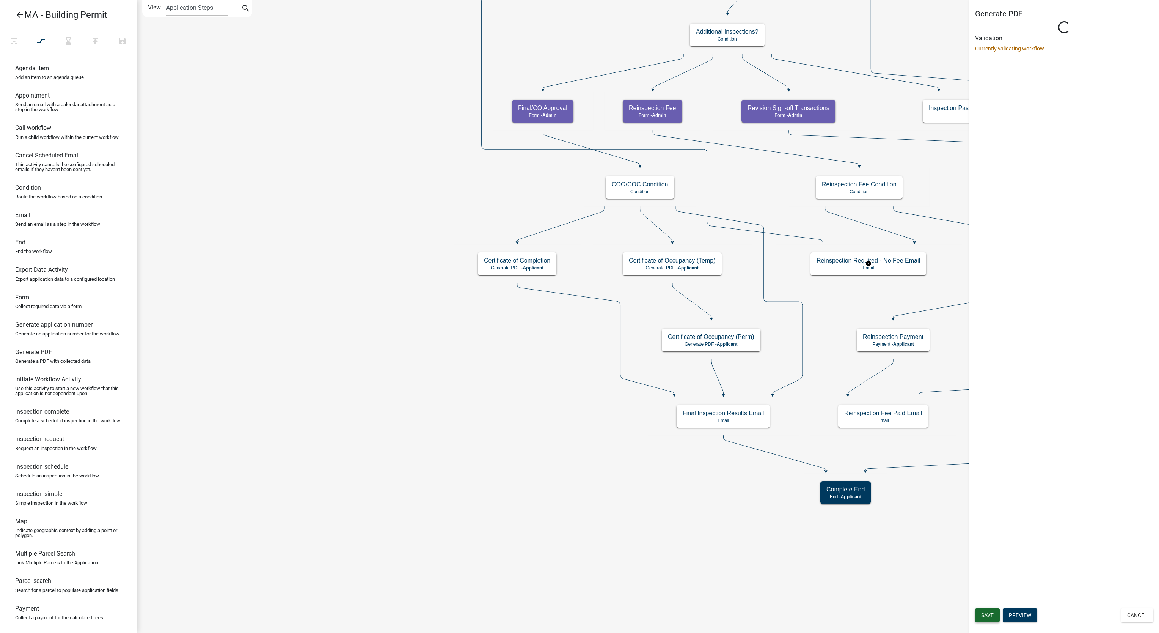
click at [990, 612] on span "Save" at bounding box center [987, 615] width 13 height 6
